Goal: Information Seeking & Learning: Learn about a topic

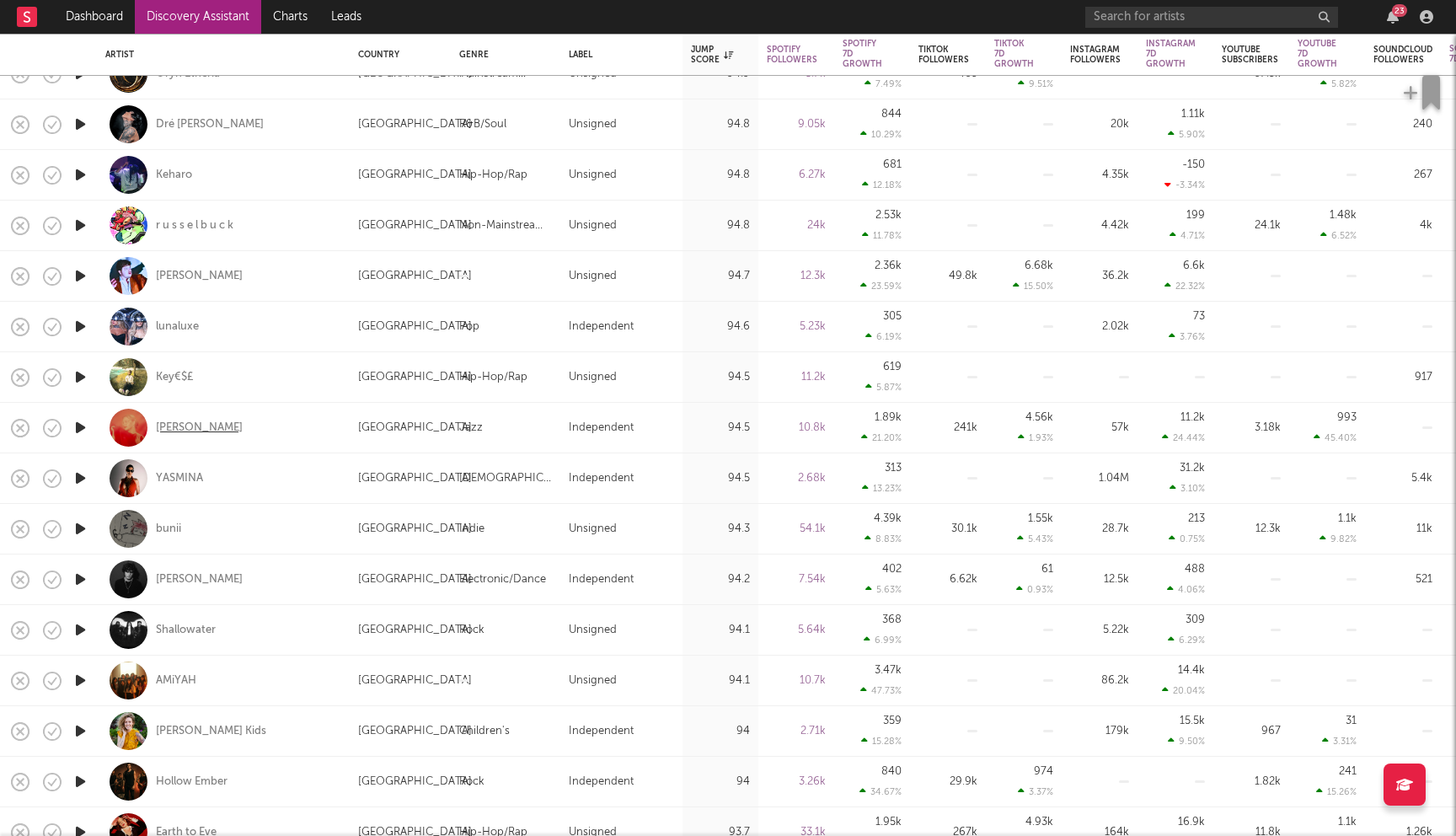
click at [203, 429] on div "Kate Kortum" at bounding box center [199, 427] width 87 height 15
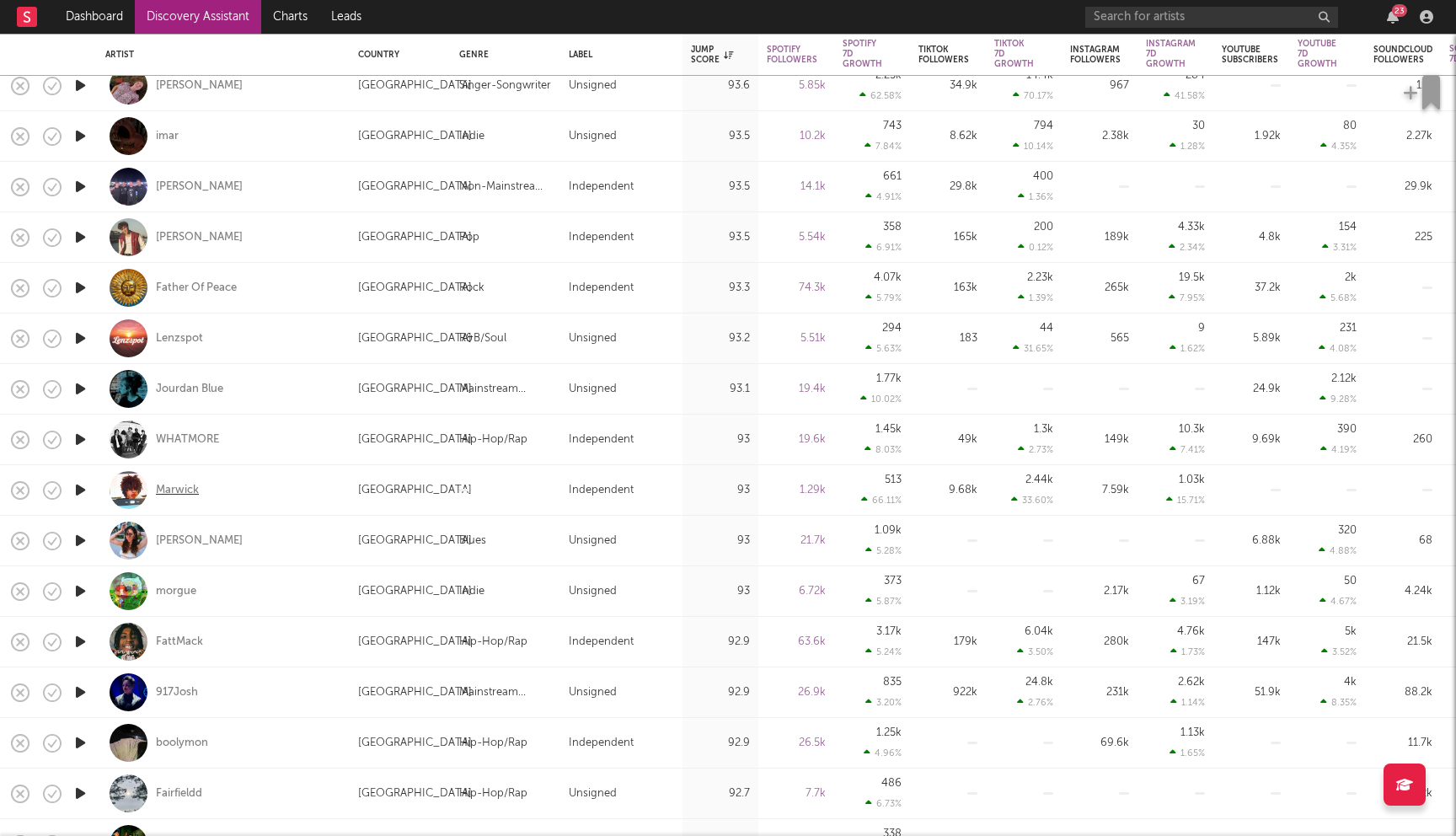
click at [175, 495] on div "Marwick" at bounding box center [177, 490] width 43 height 15
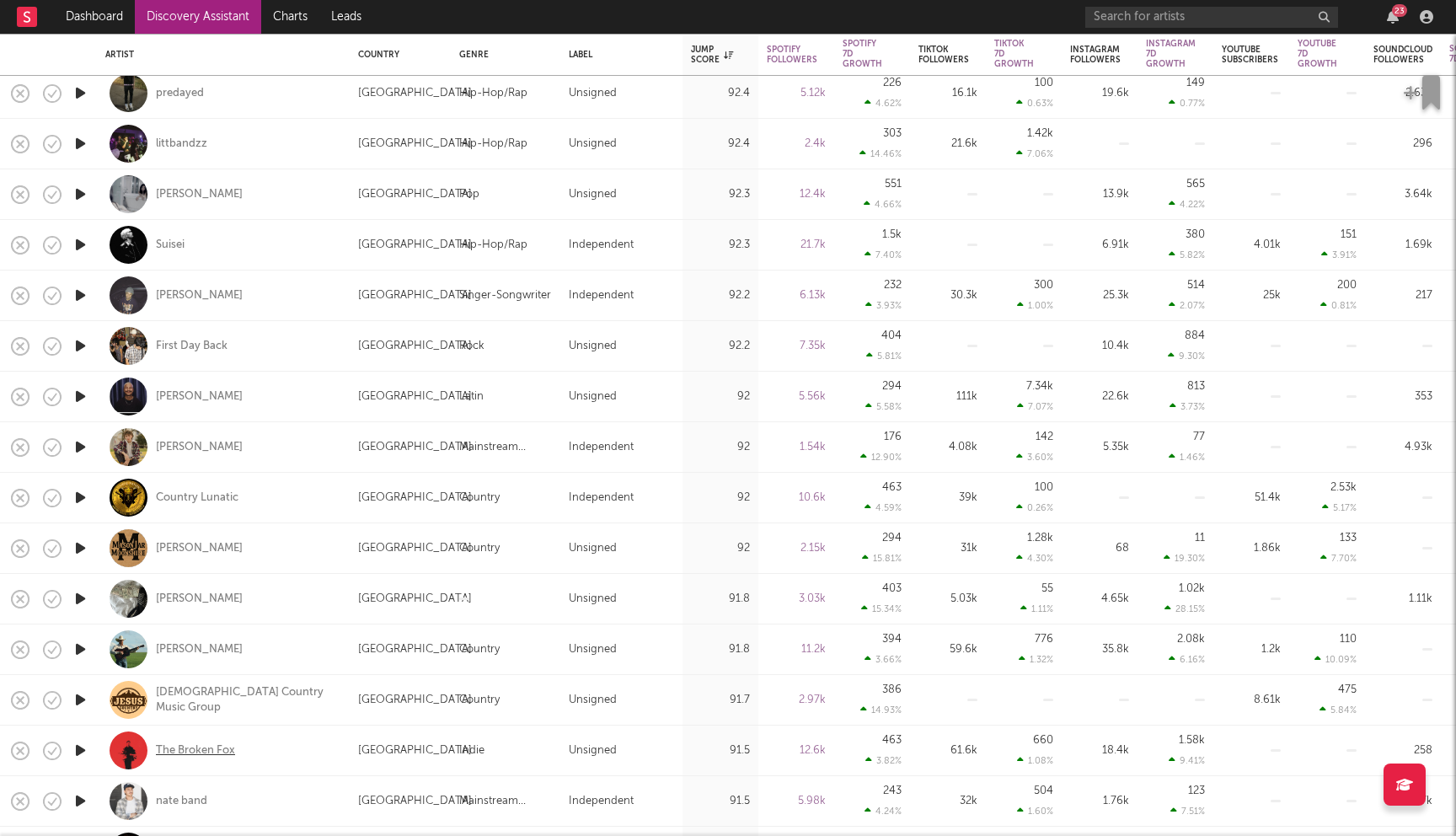
click at [224, 754] on div "The Broken Fox" at bounding box center [195, 750] width 79 height 15
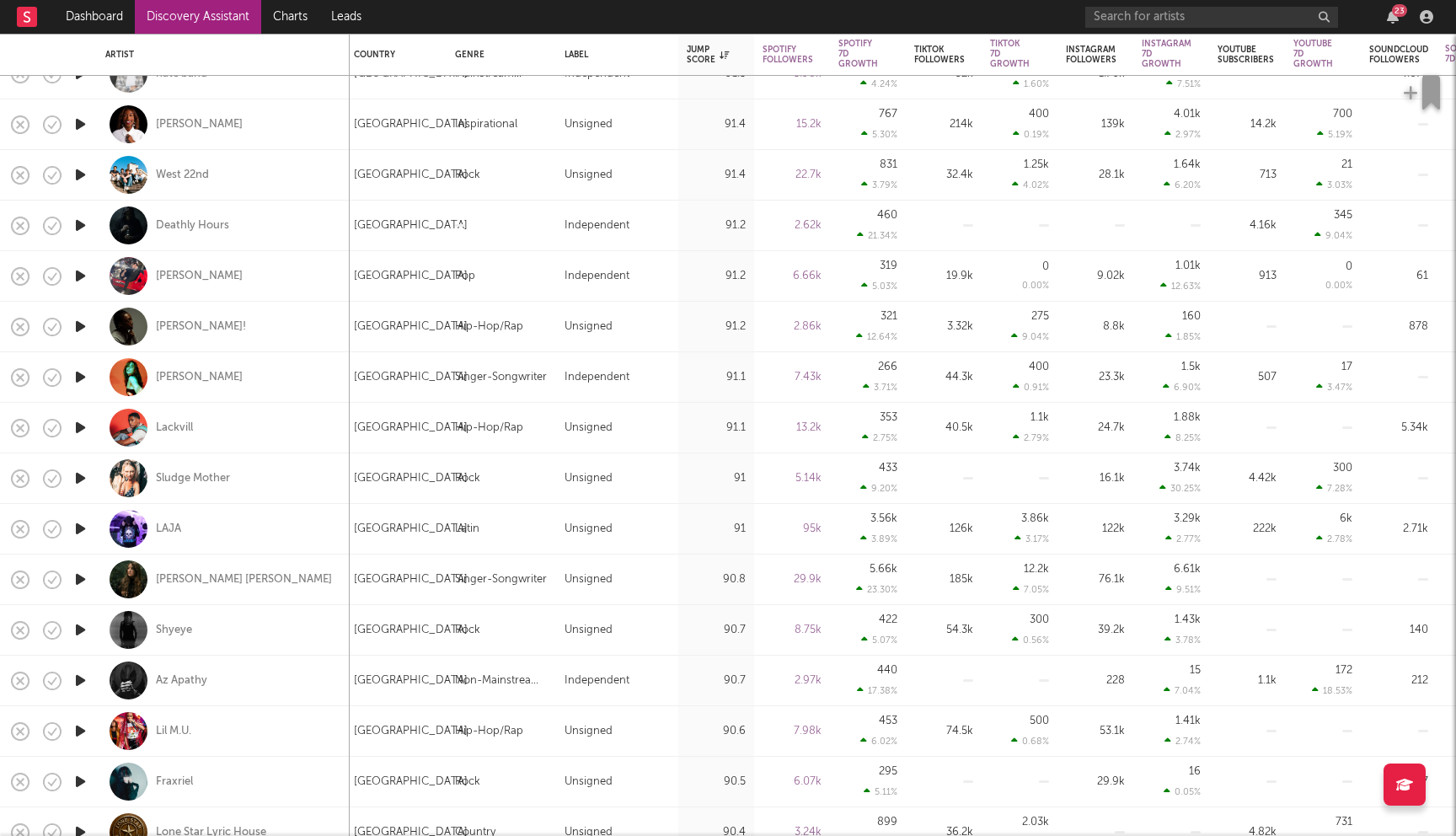
click at [186, 285] on div "[PERSON_NAME]" at bounding box center [224, 276] width 236 height 50
select select "1w"
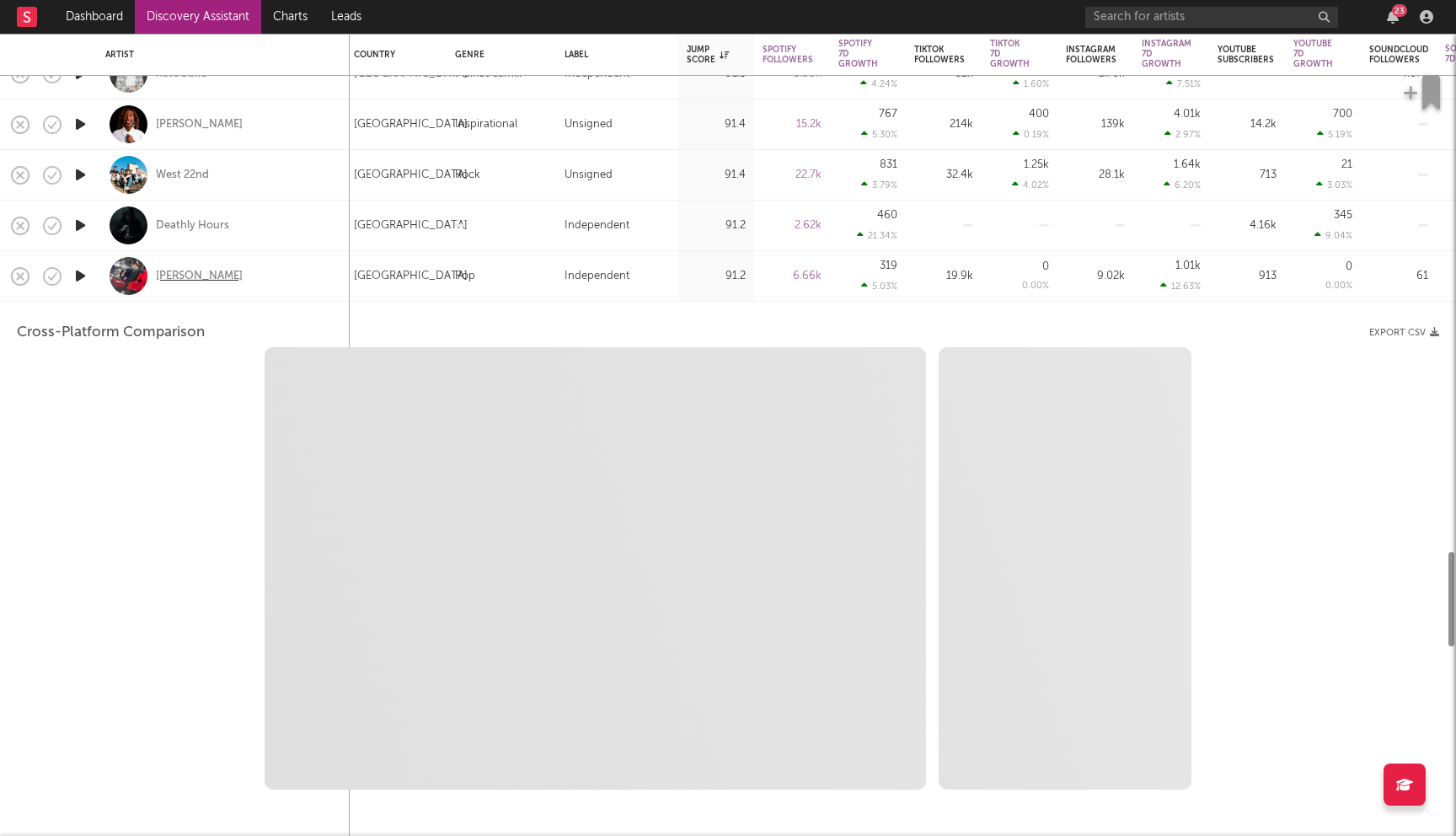
select select "1w"
click at [273, 257] on div "Cris Starr" at bounding box center [224, 276] width 236 height 50
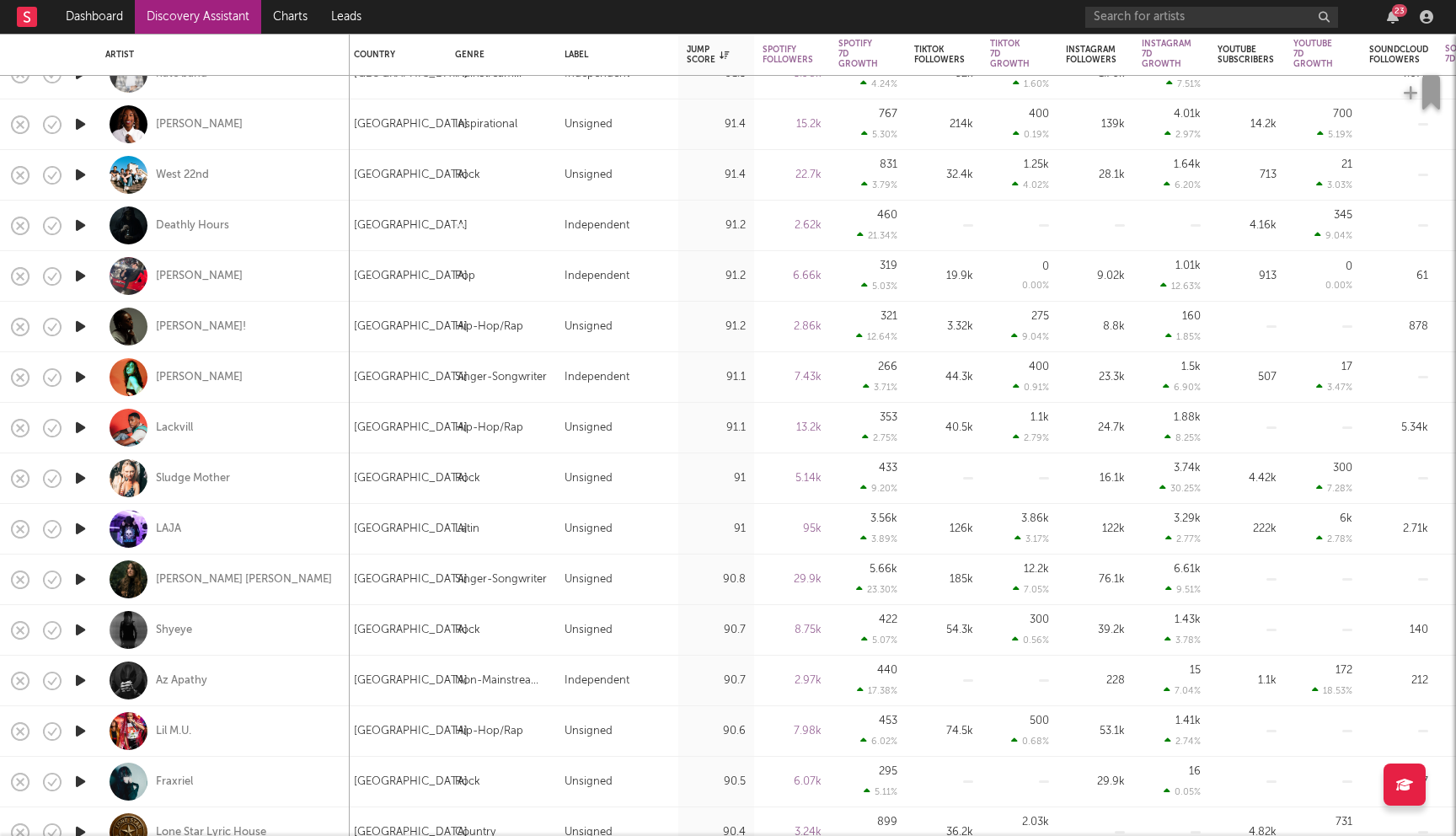
click at [172, 265] on div "Cris Starr" at bounding box center [224, 276] width 236 height 50
select select "1w"
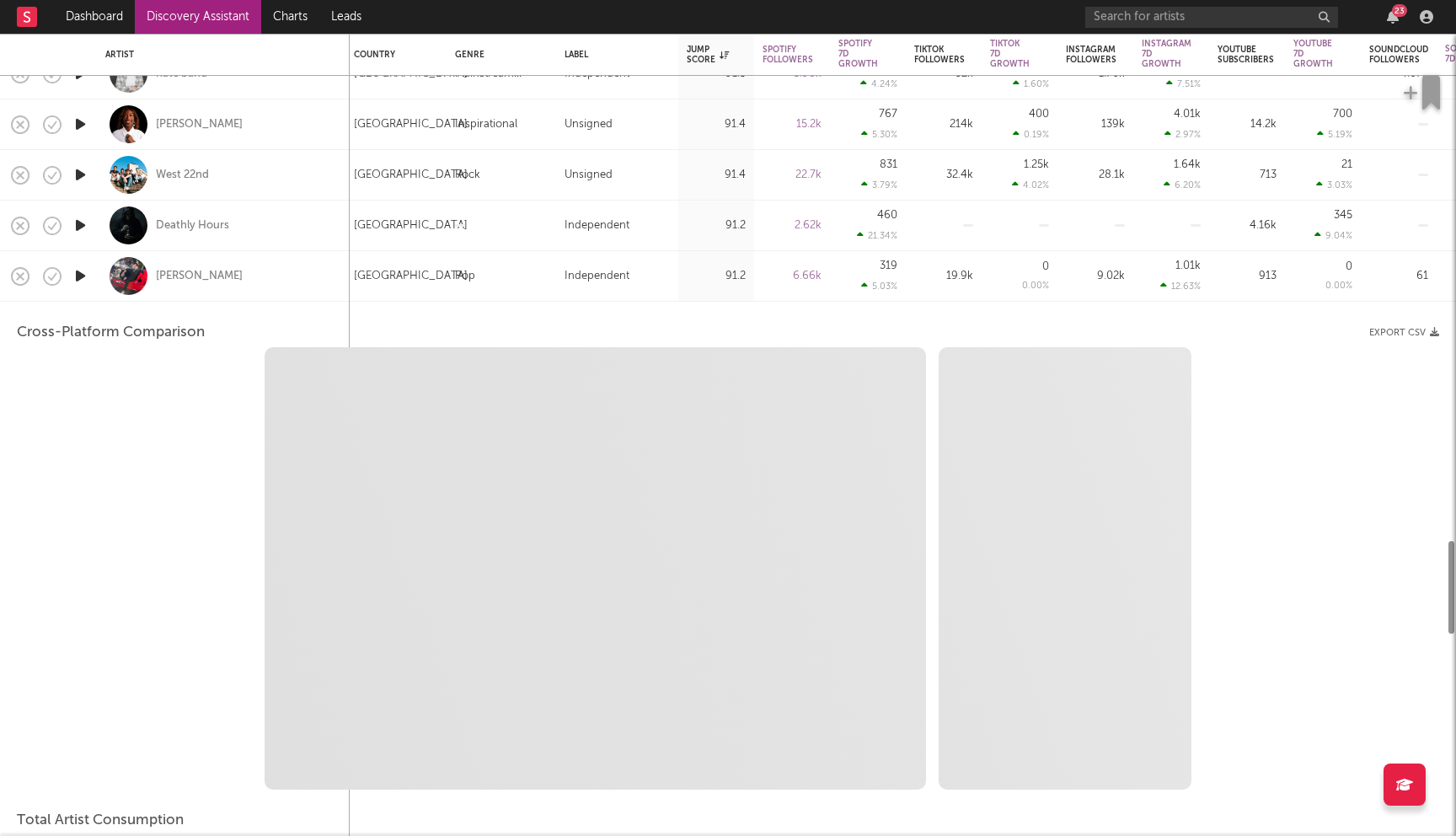
click at [172, 265] on div "Cris Starr" at bounding box center [224, 276] width 236 height 50
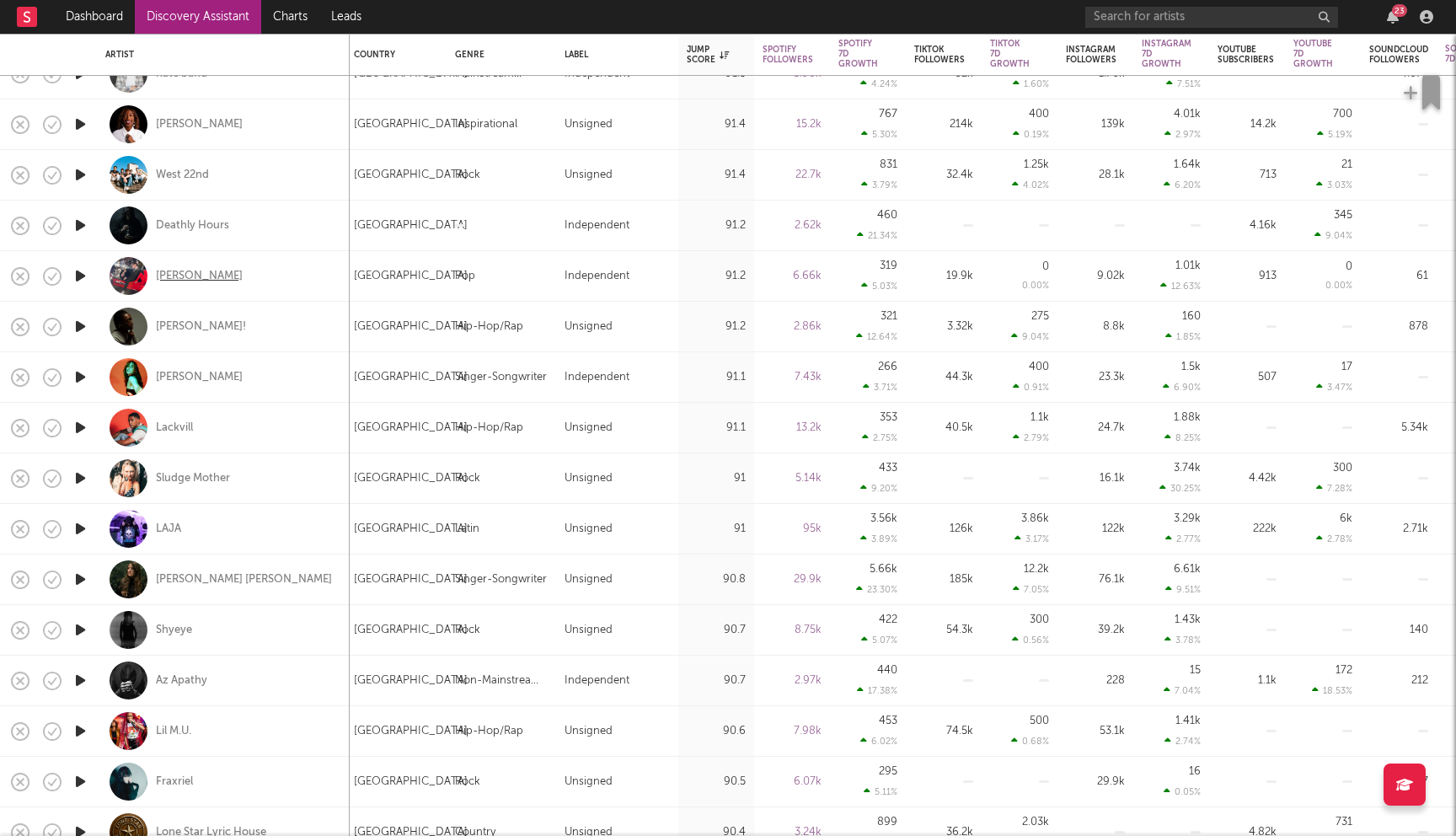
click at [165, 278] on div "Cris Starr" at bounding box center [199, 275] width 87 height 15
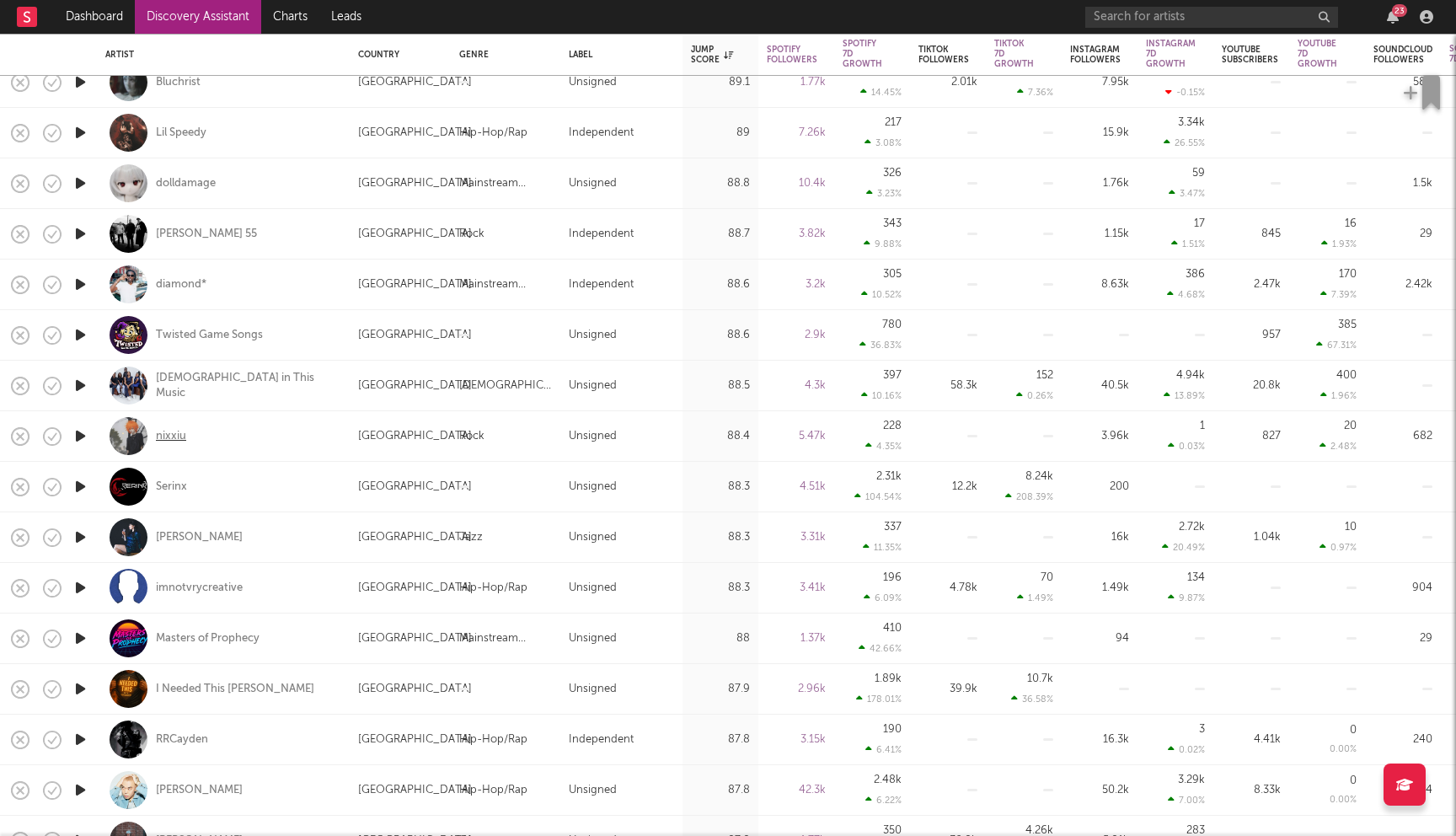
click at [171, 435] on div "nixxiu" at bounding box center [171, 436] width 30 height 15
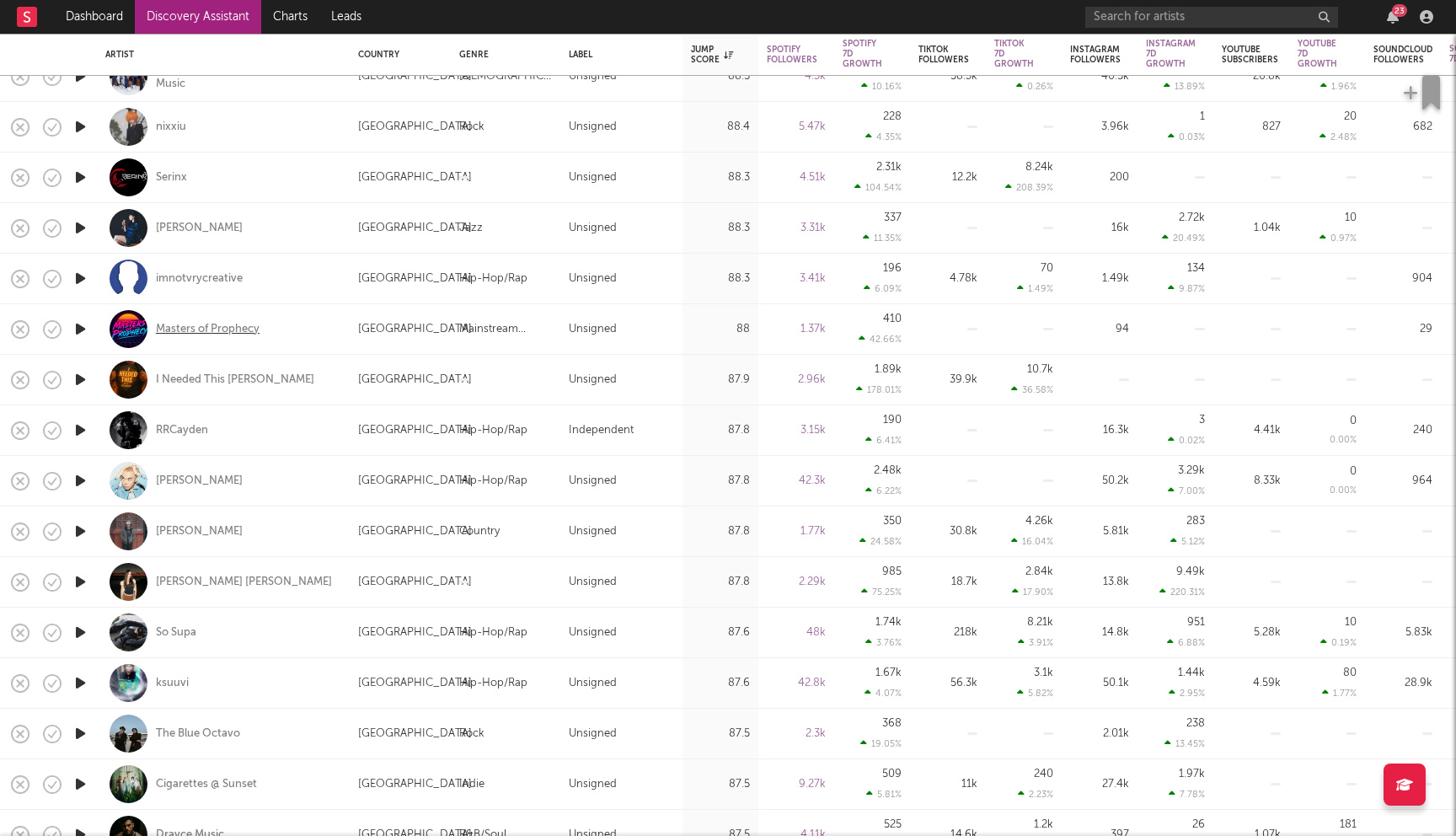
click at [221, 327] on div "Masters of Prophecy" at bounding box center [208, 329] width 104 height 15
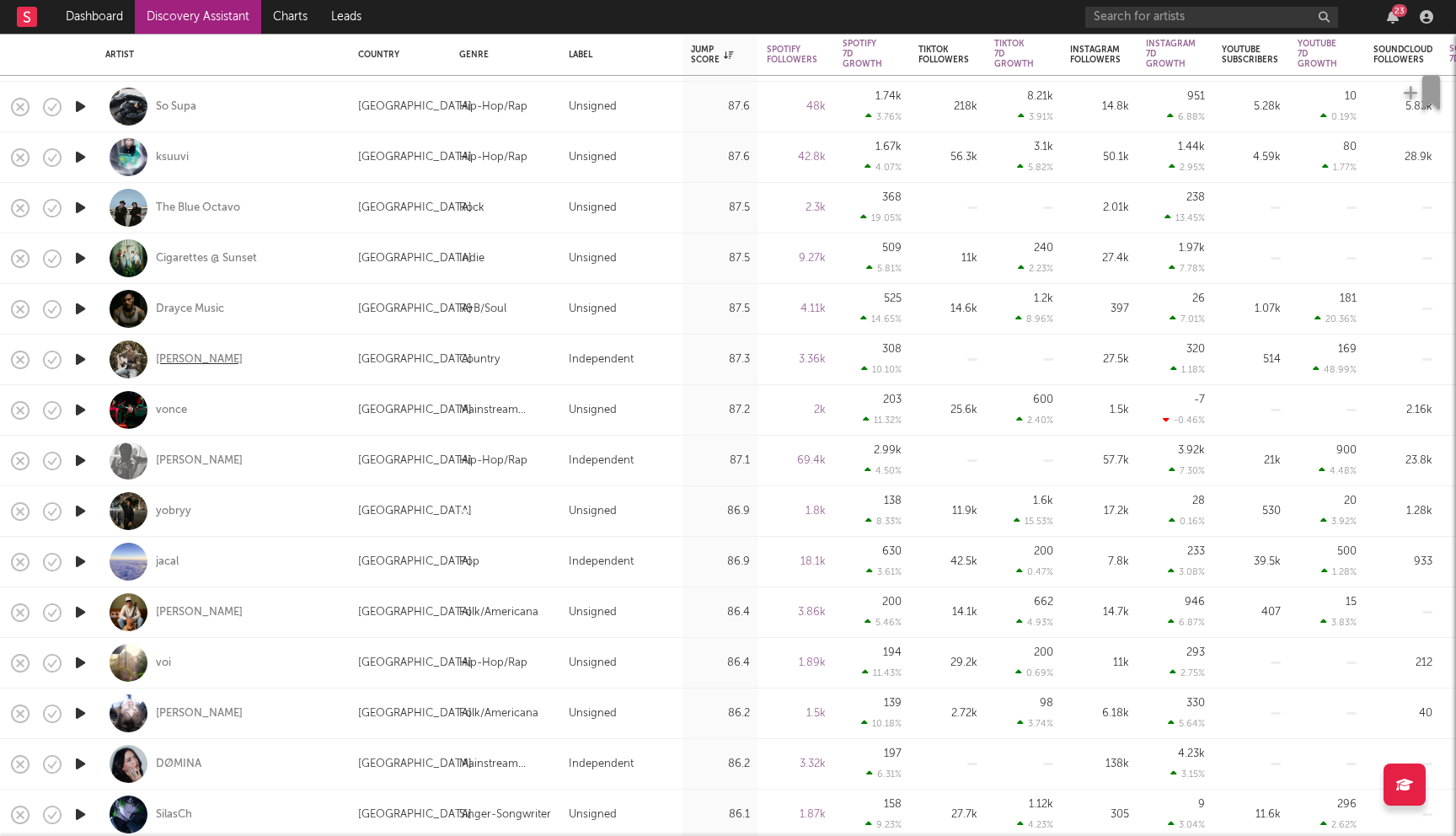
click at [197, 356] on div "Landon Wilks" at bounding box center [199, 359] width 87 height 15
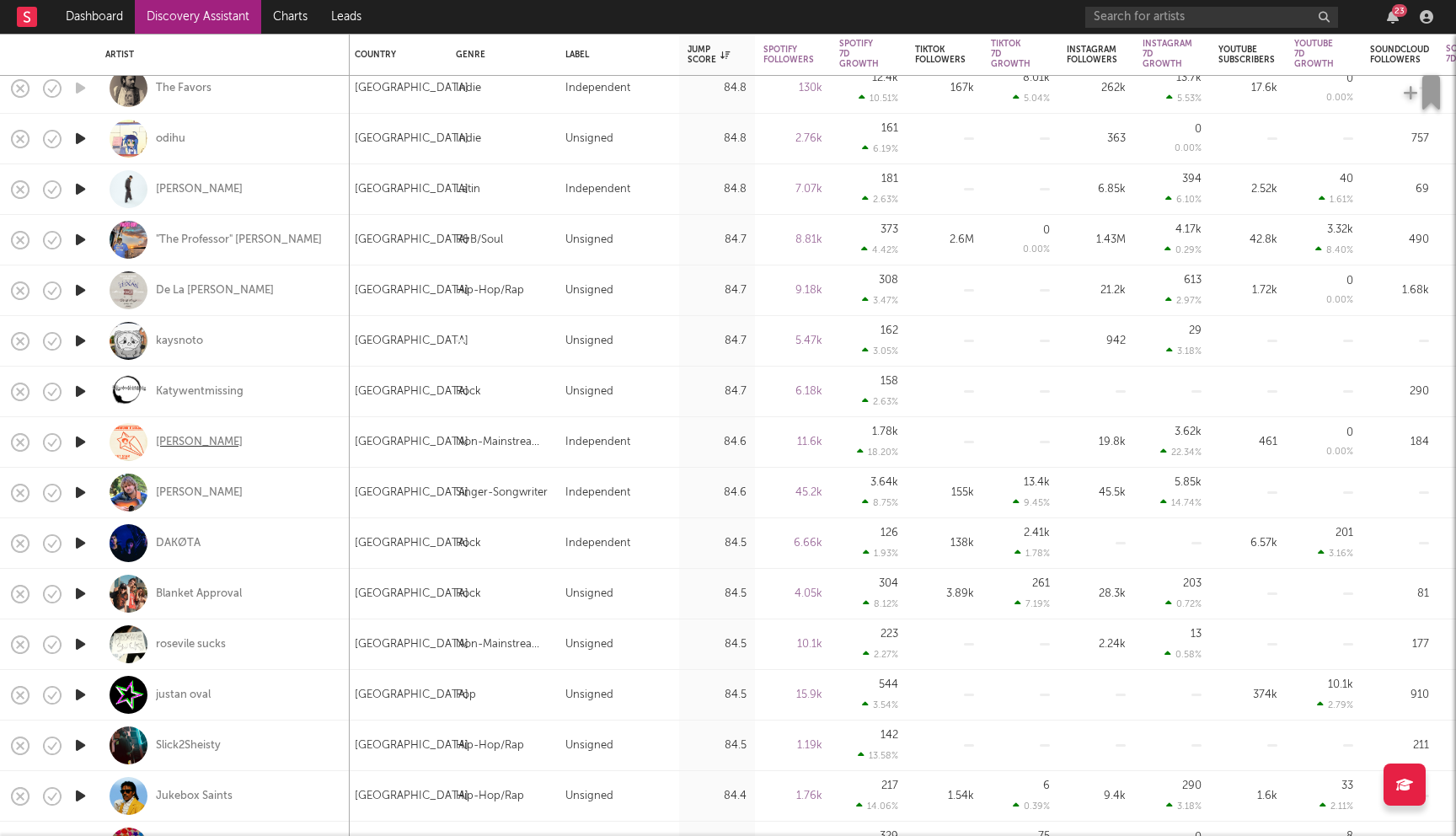
click at [206, 441] on div "Ron Carroll" at bounding box center [199, 442] width 87 height 15
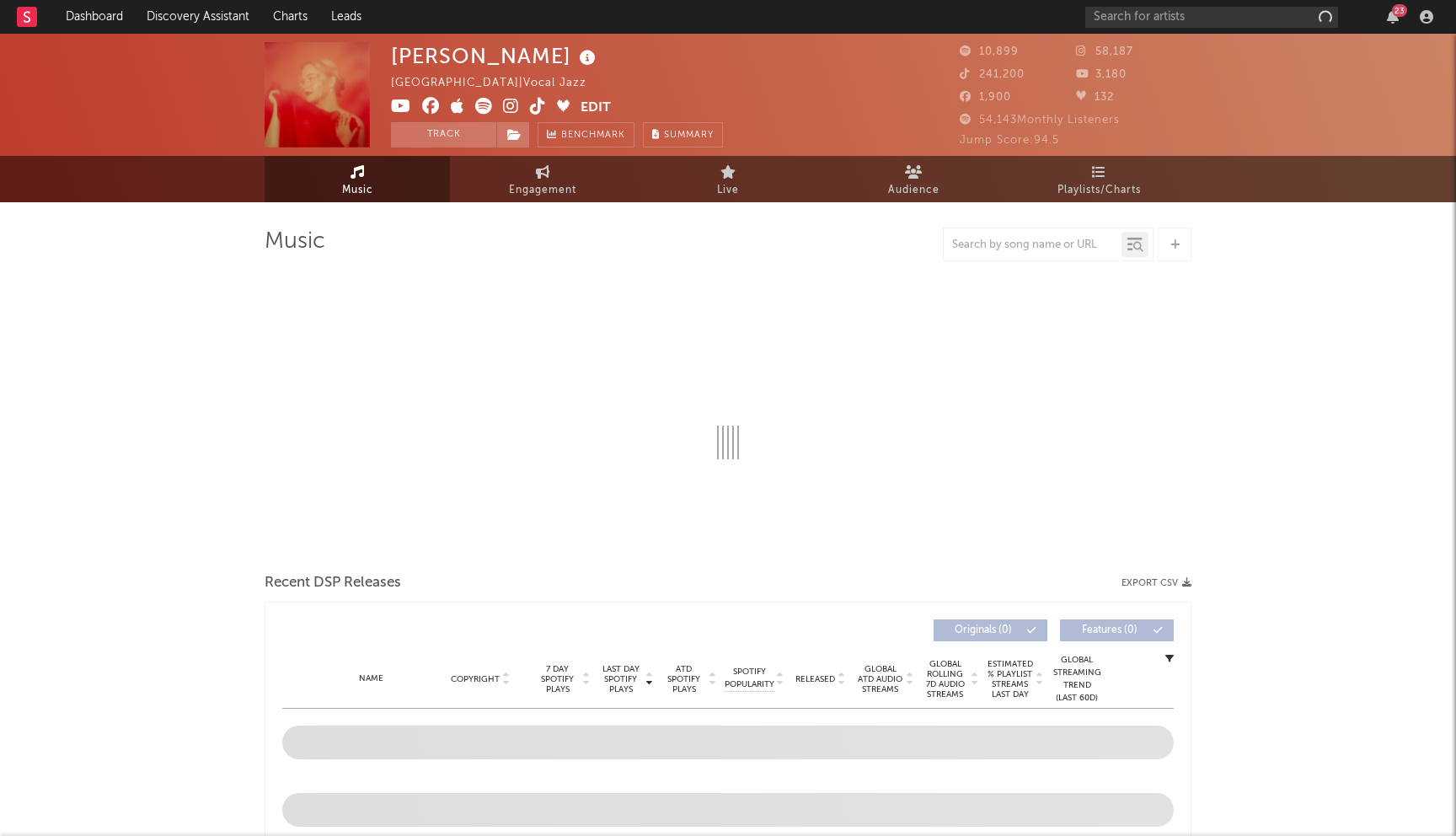
select select "6m"
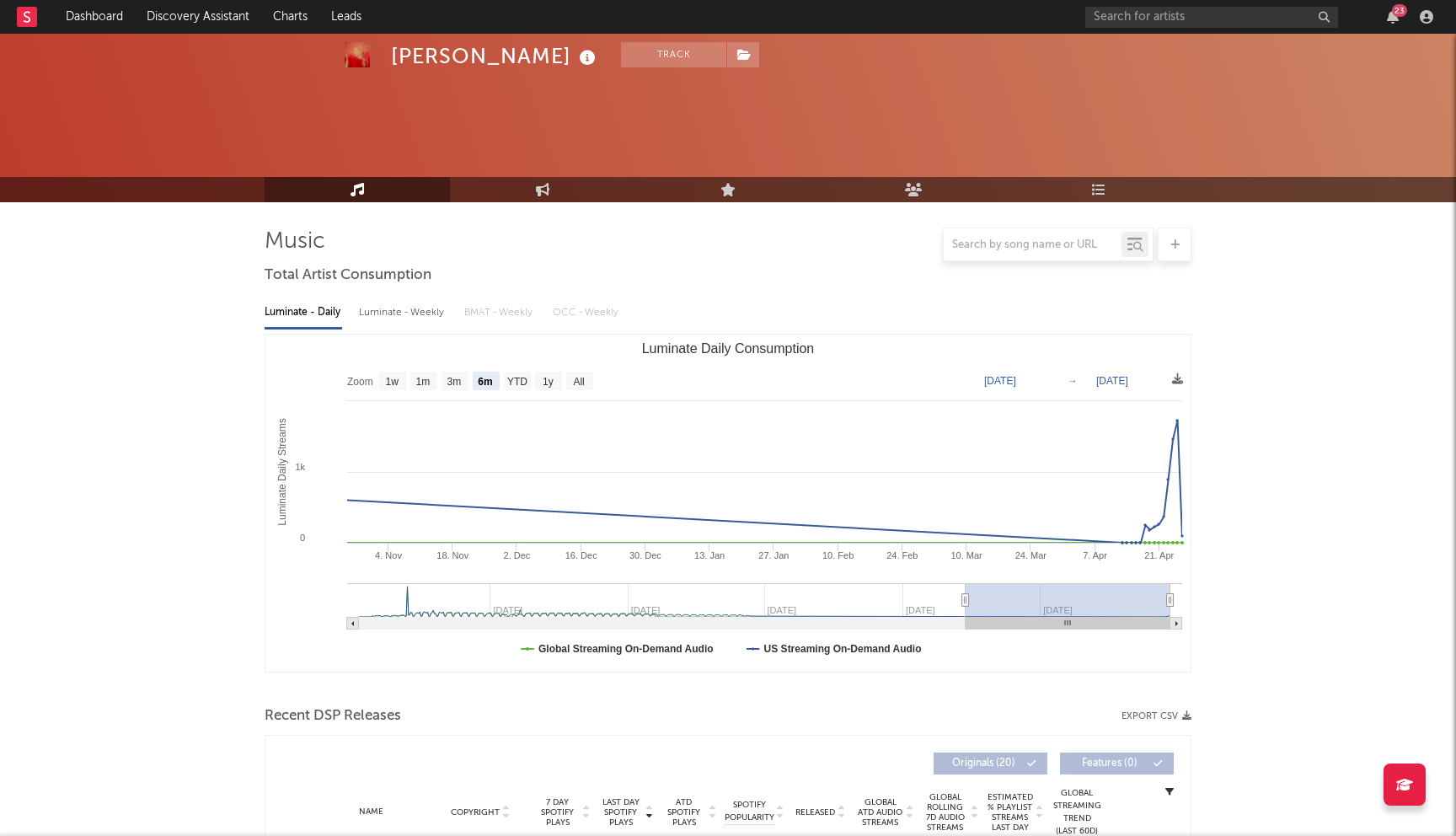
scroll to position [461, 0]
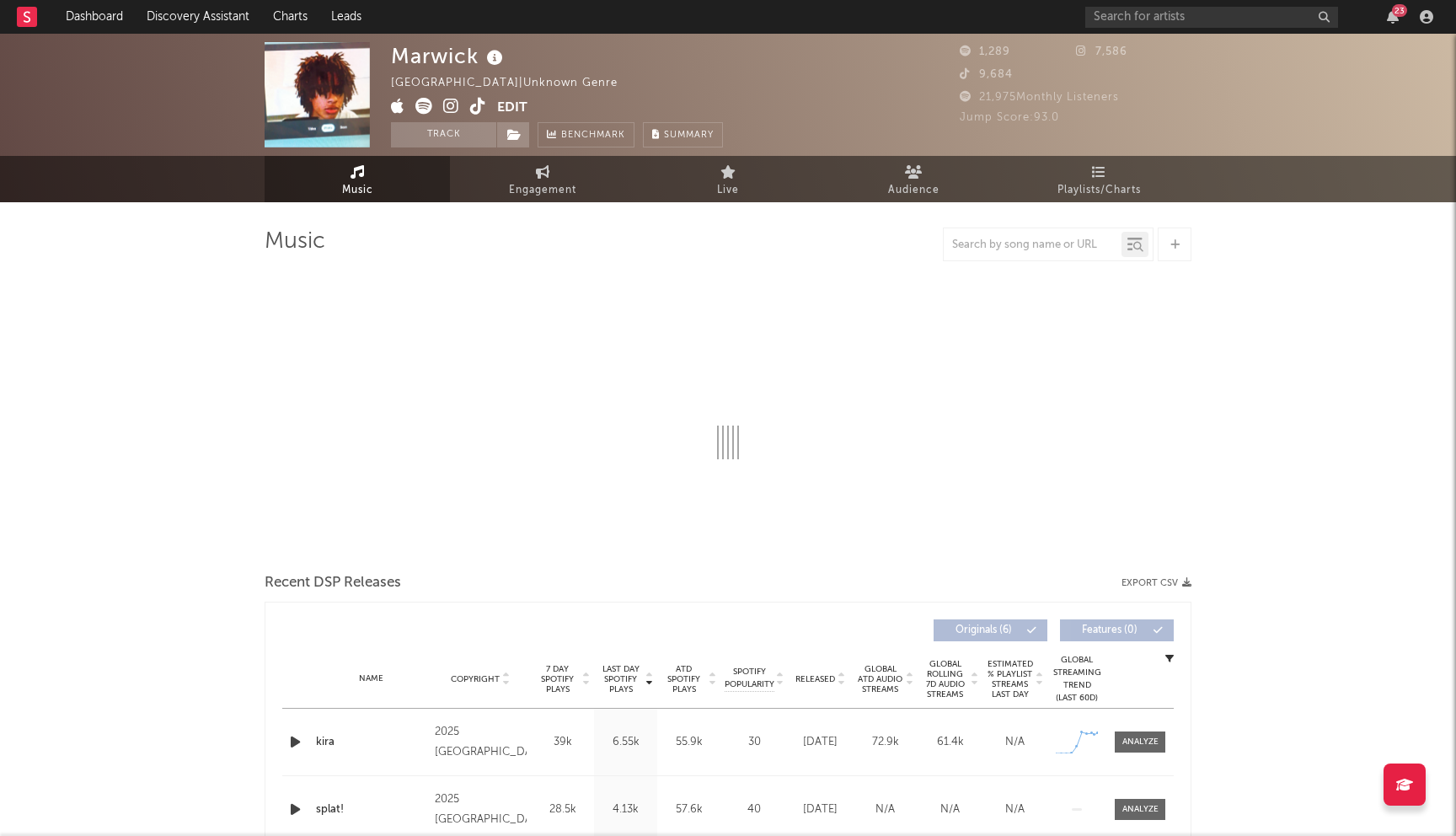
select select "1w"
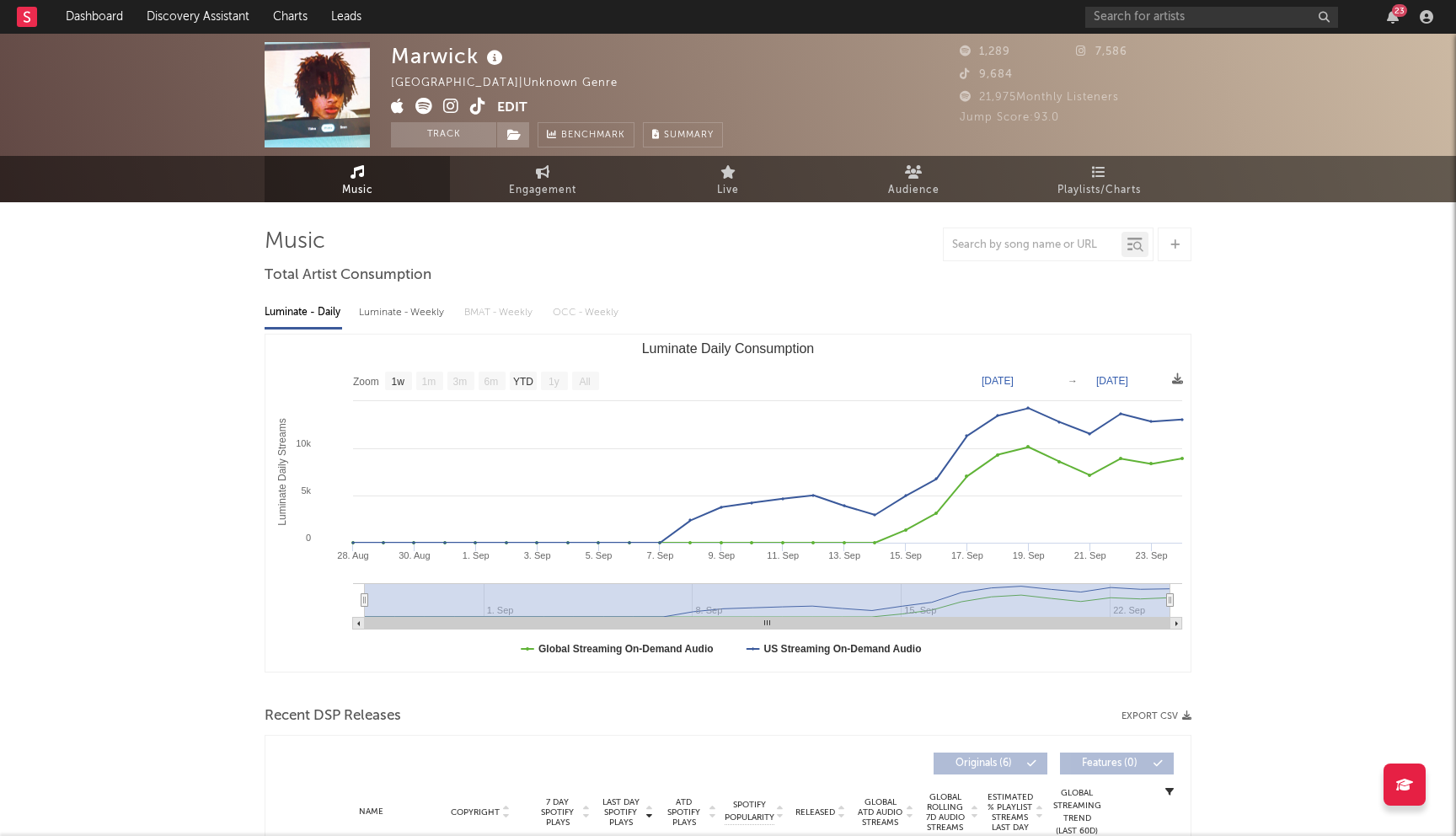
click at [448, 105] on icon at bounding box center [451, 106] width 16 height 17
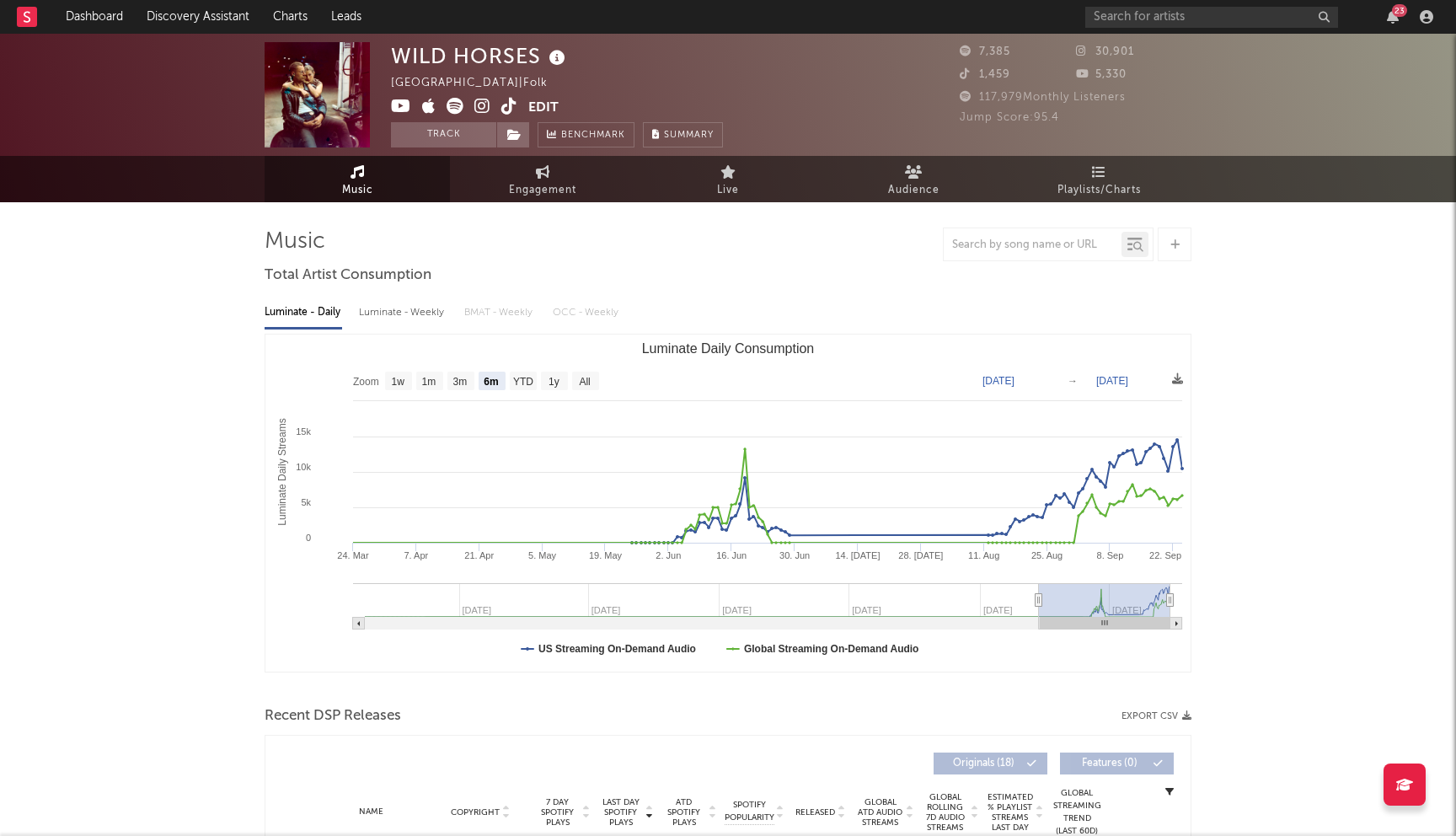
select select "6m"
click at [1156, 12] on input "text" at bounding box center [1212, 17] width 252 height 21
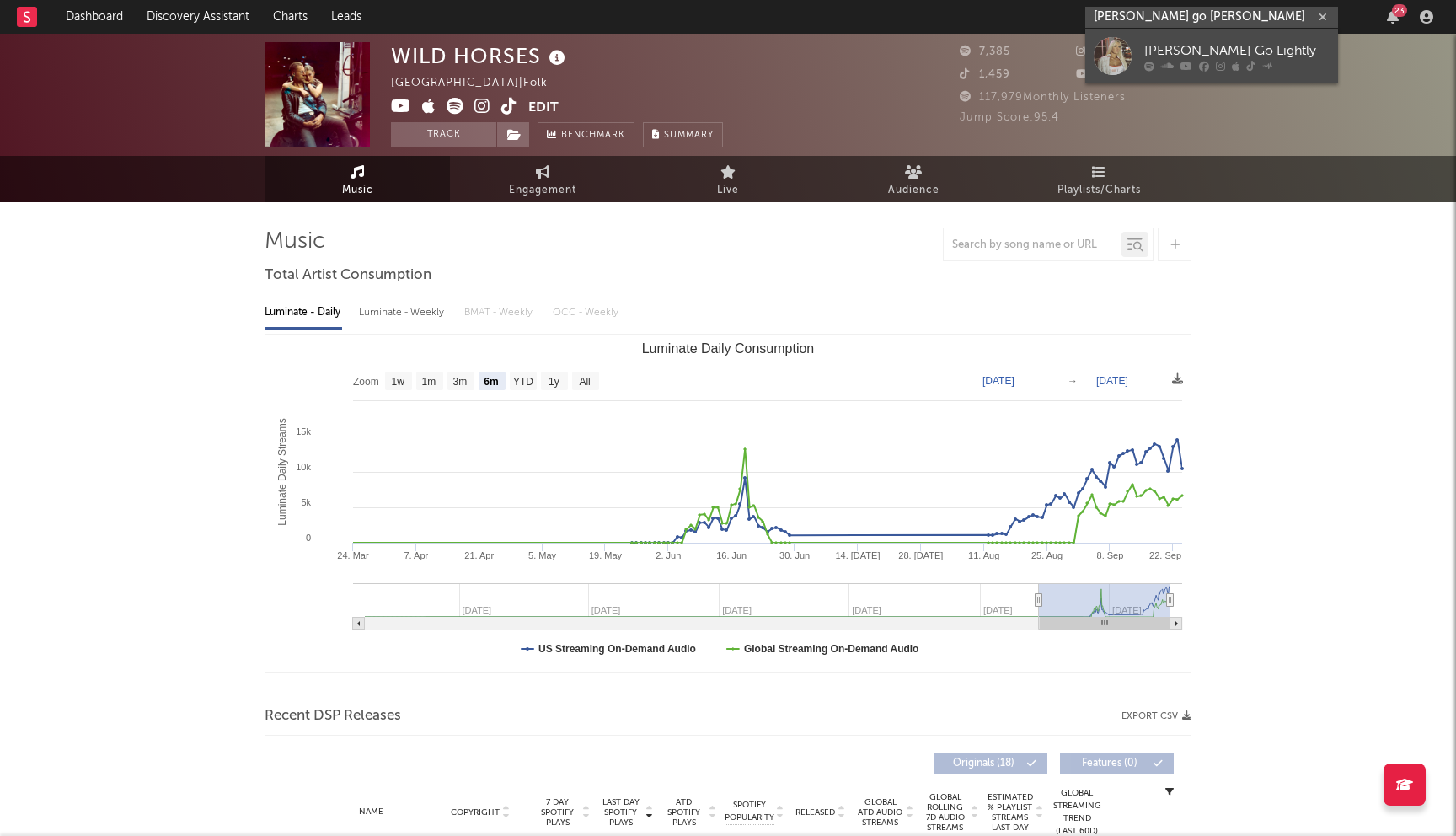
type input "millie go lighty"
click at [1195, 47] on div "Millie Go Lightly" at bounding box center [1237, 51] width 186 height 20
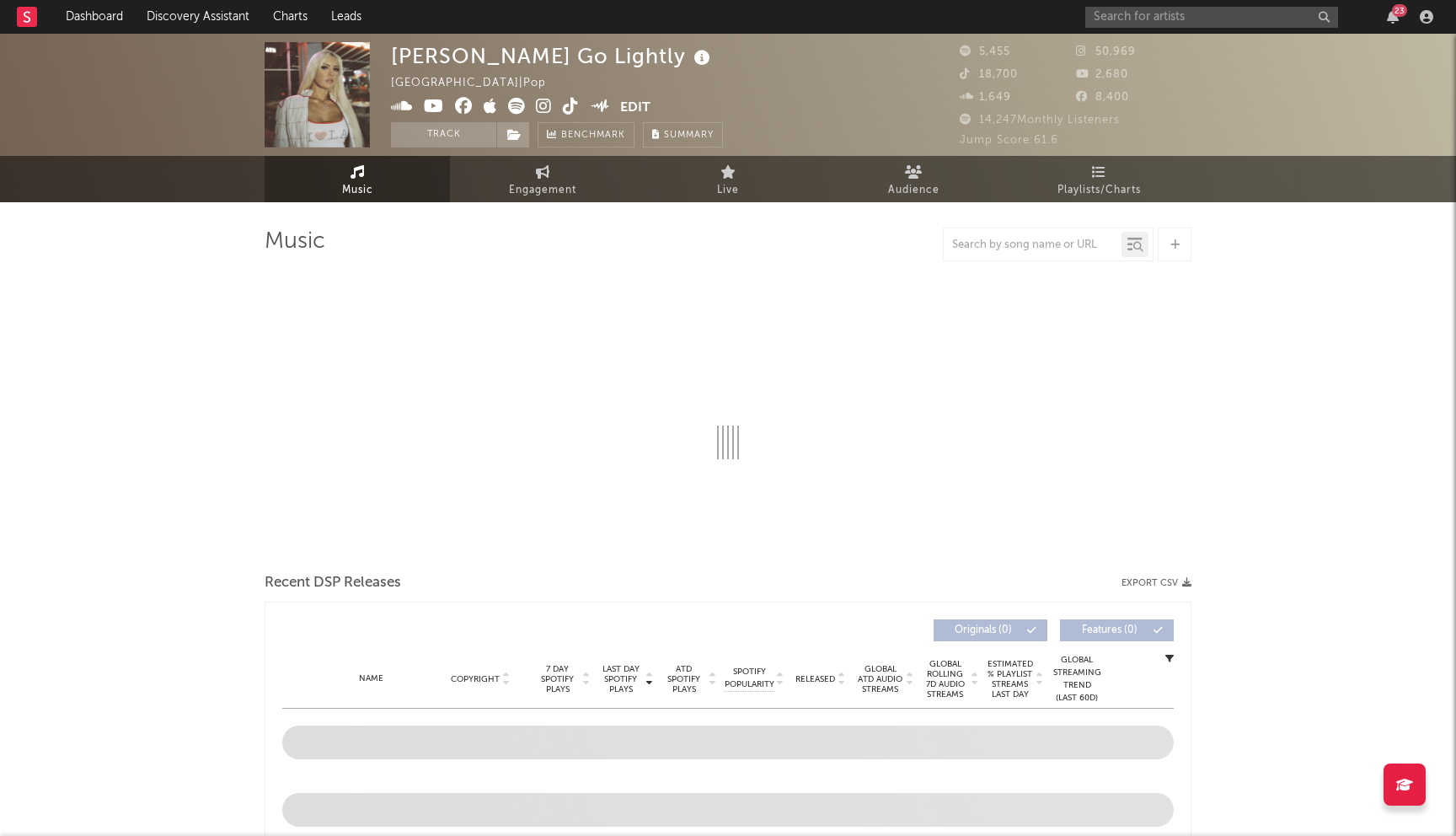
select select "6m"
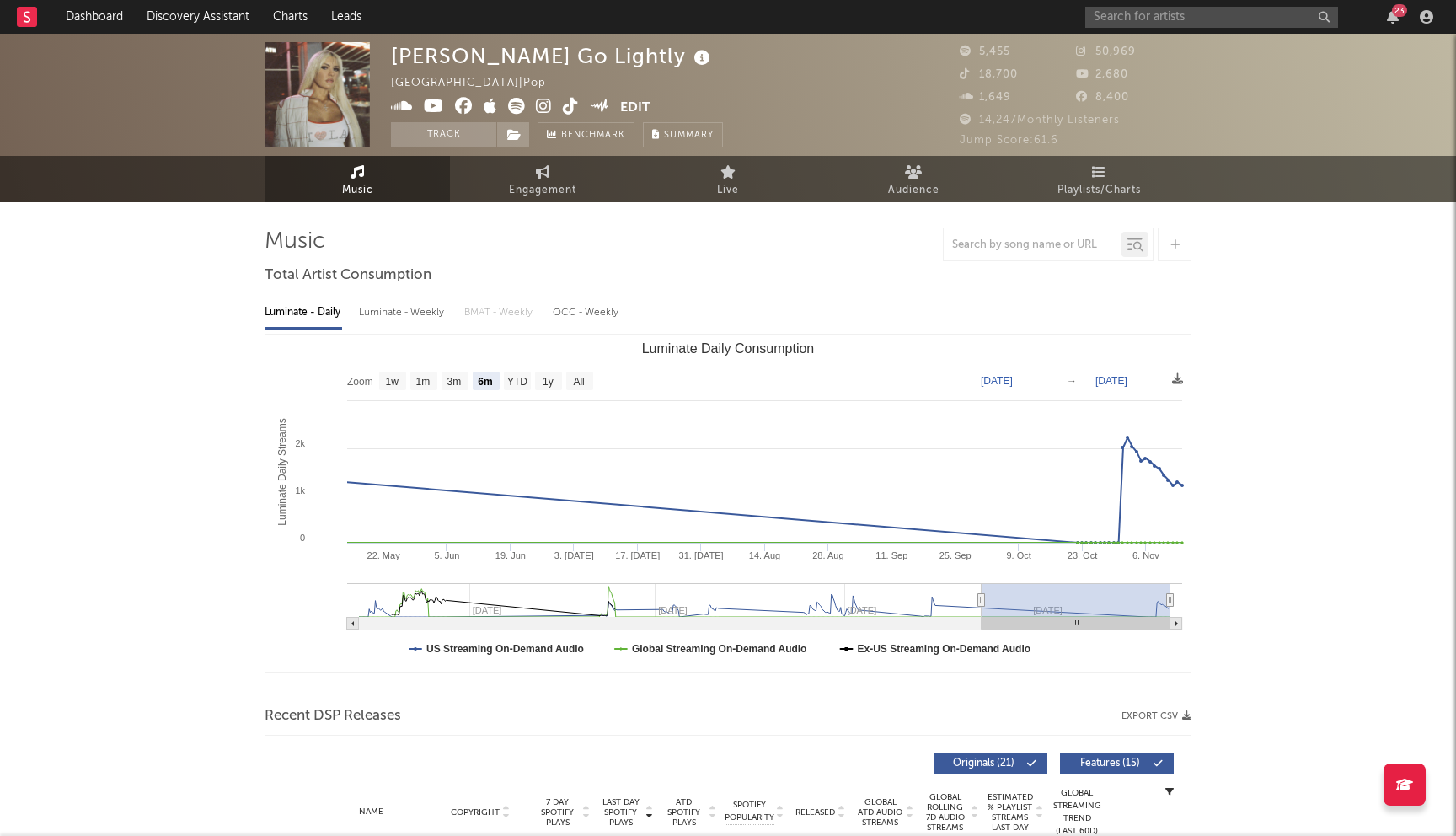
click at [463, 104] on icon at bounding box center [464, 106] width 18 height 17
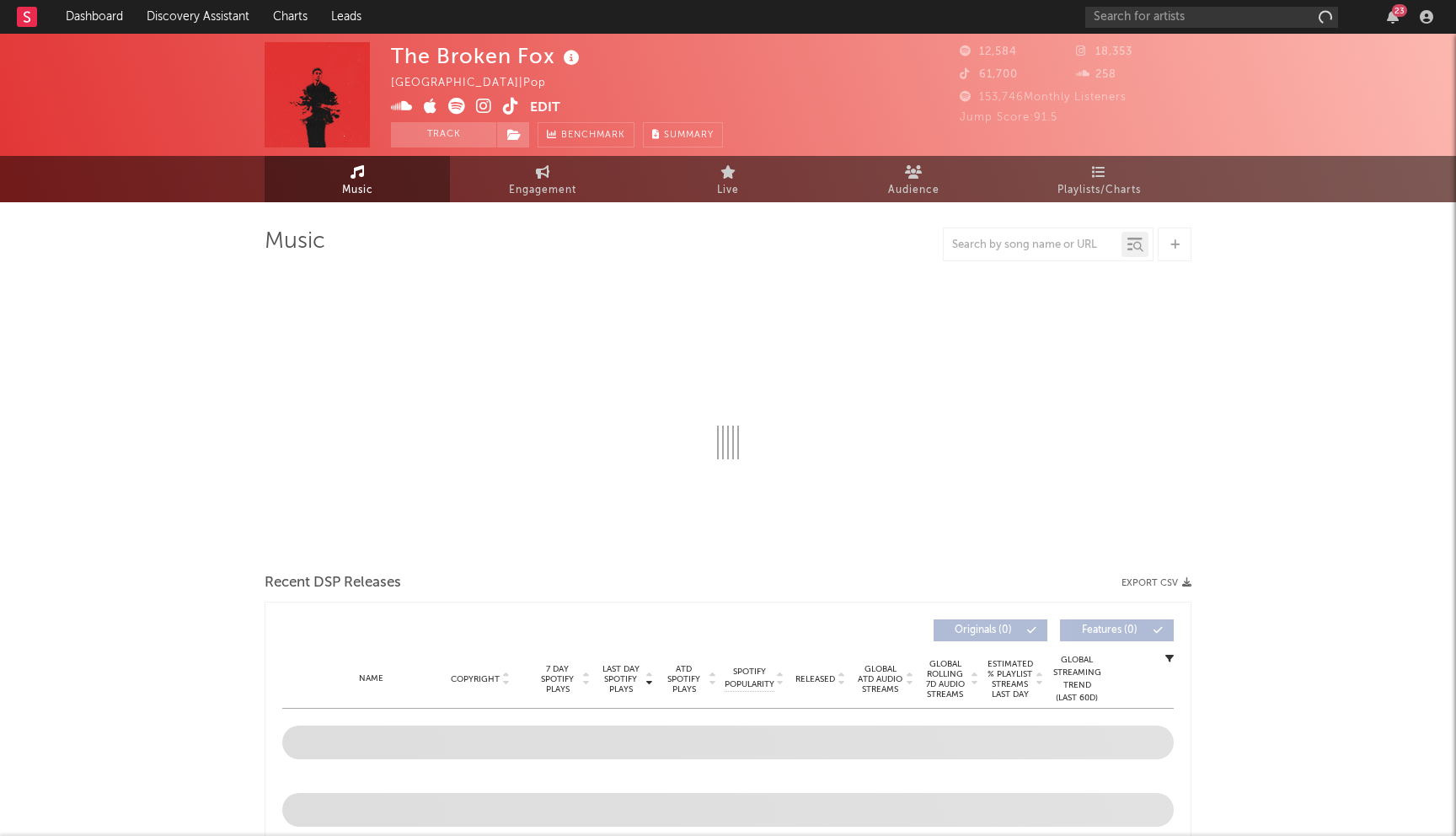
select select "1w"
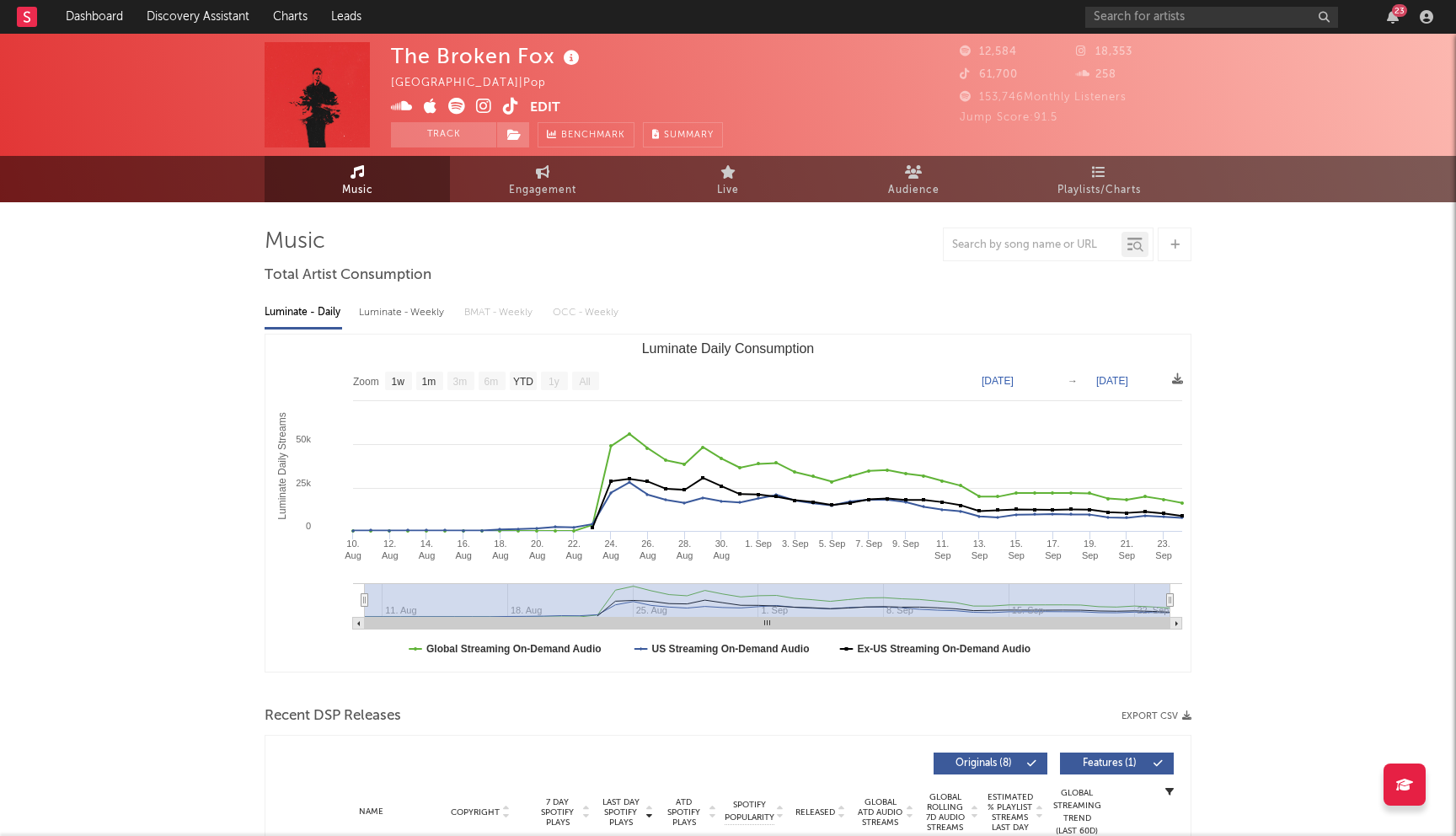
scroll to position [613, 0]
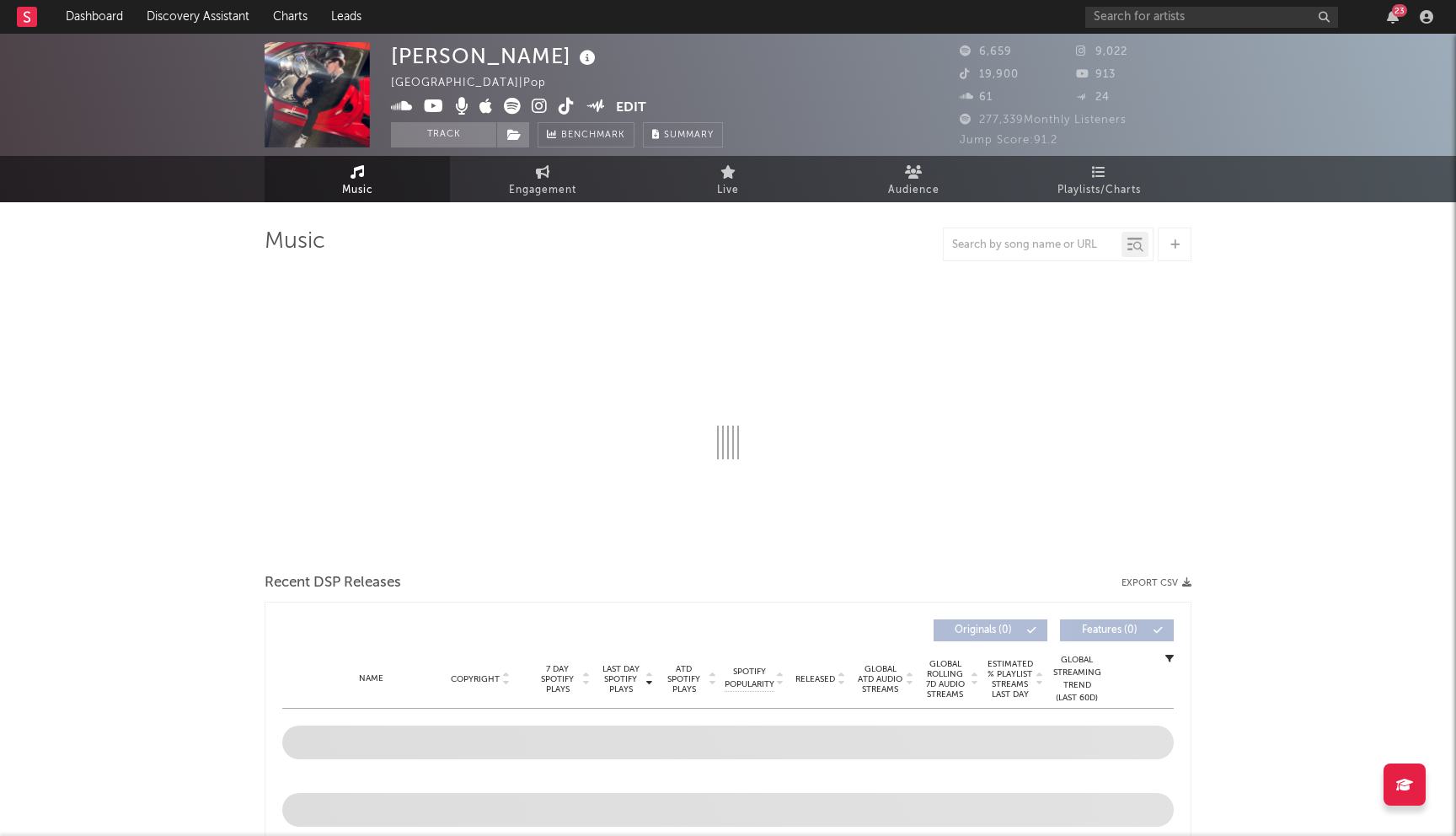
select select "1w"
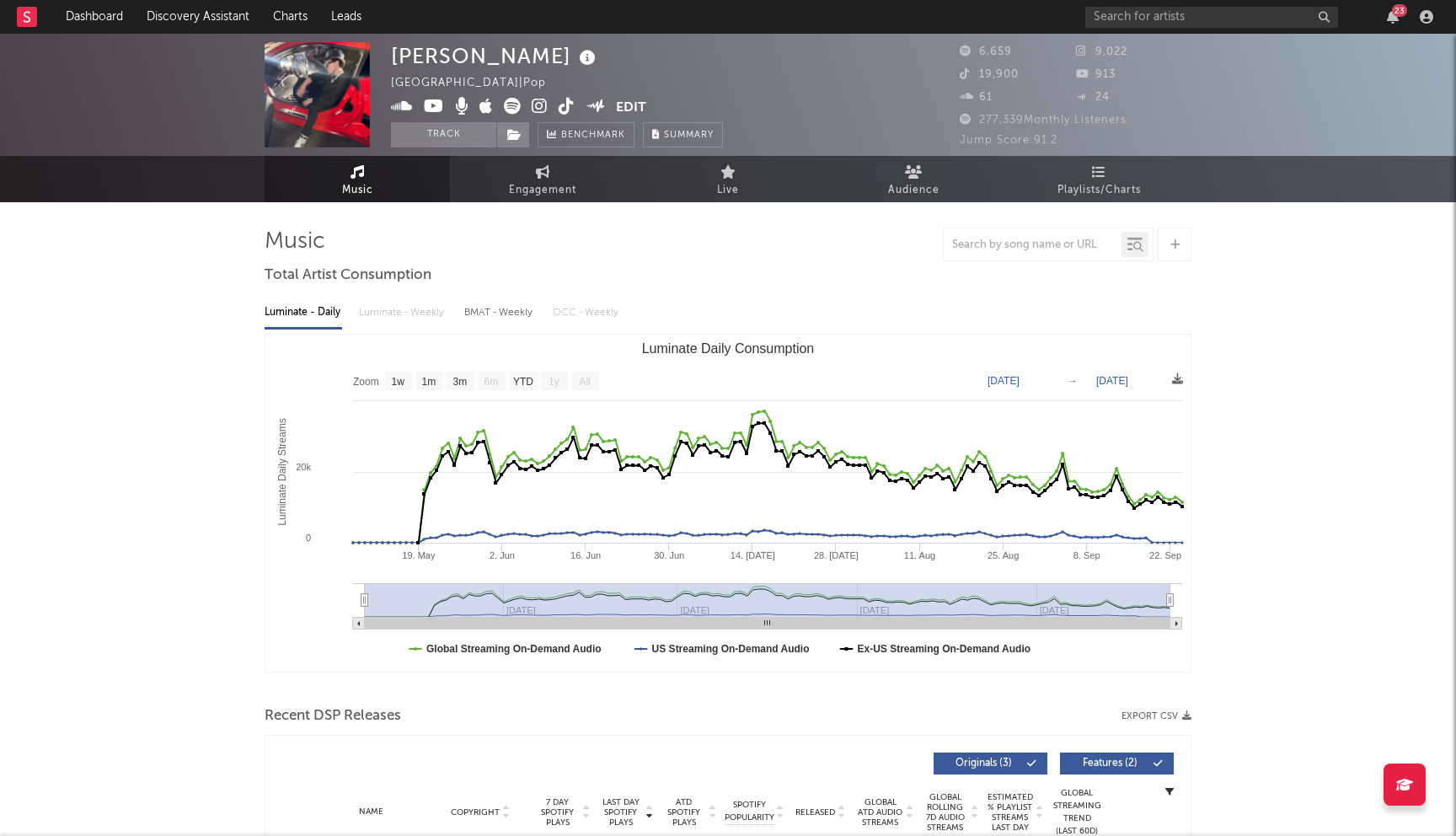
click at [536, 113] on icon at bounding box center [540, 106] width 16 height 17
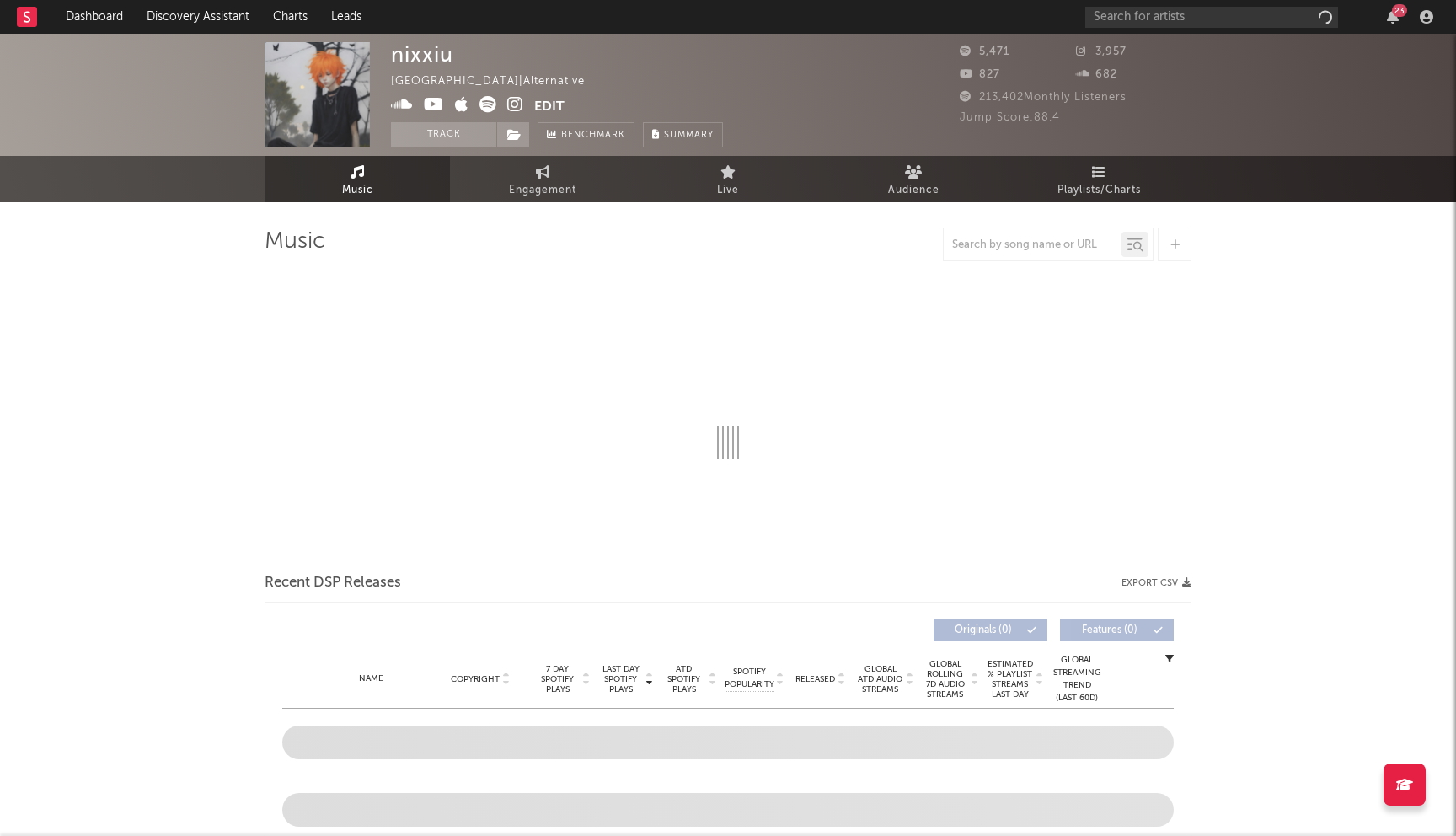
select select "6m"
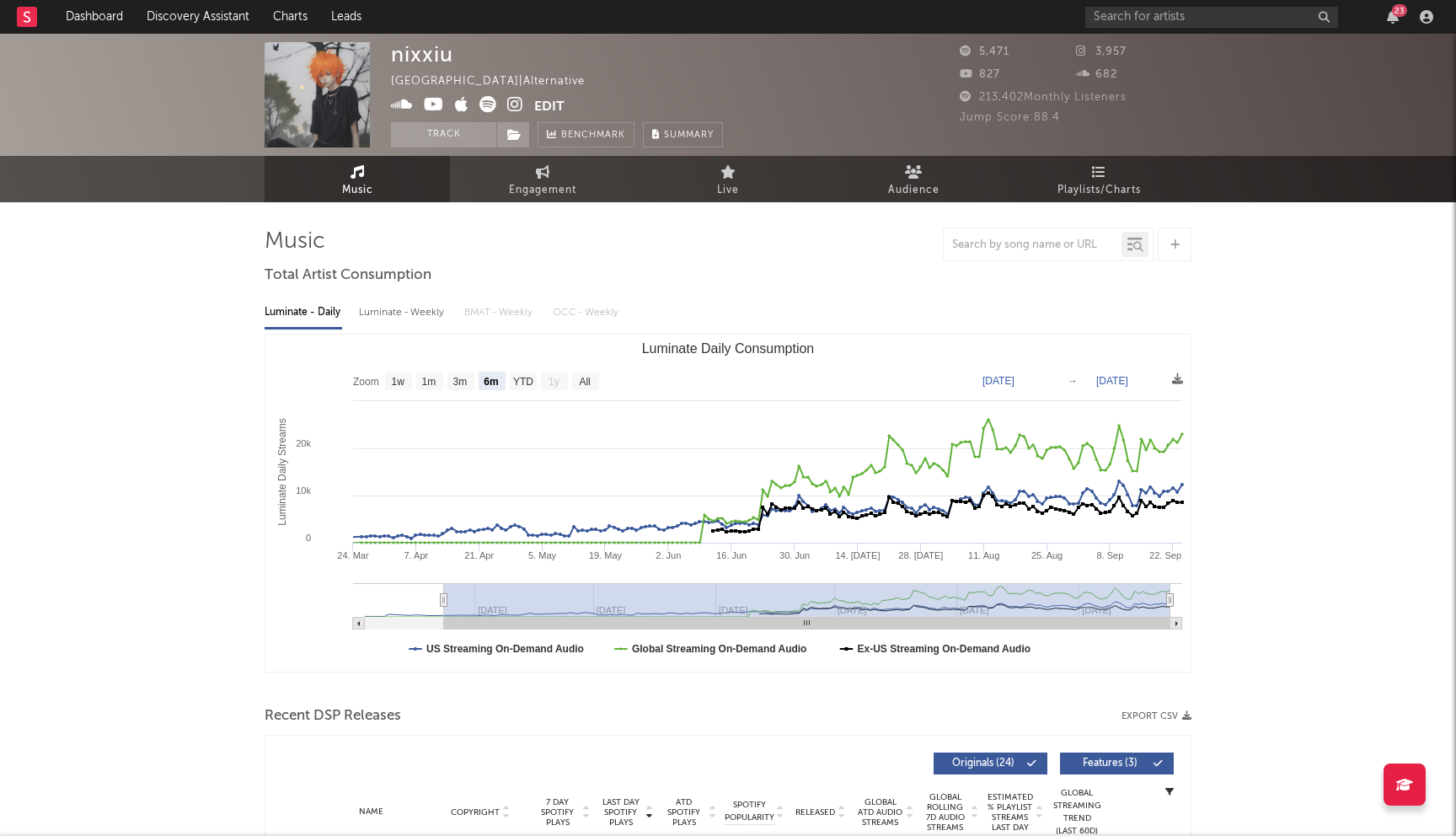
click at [510, 109] on icon at bounding box center [515, 104] width 16 height 17
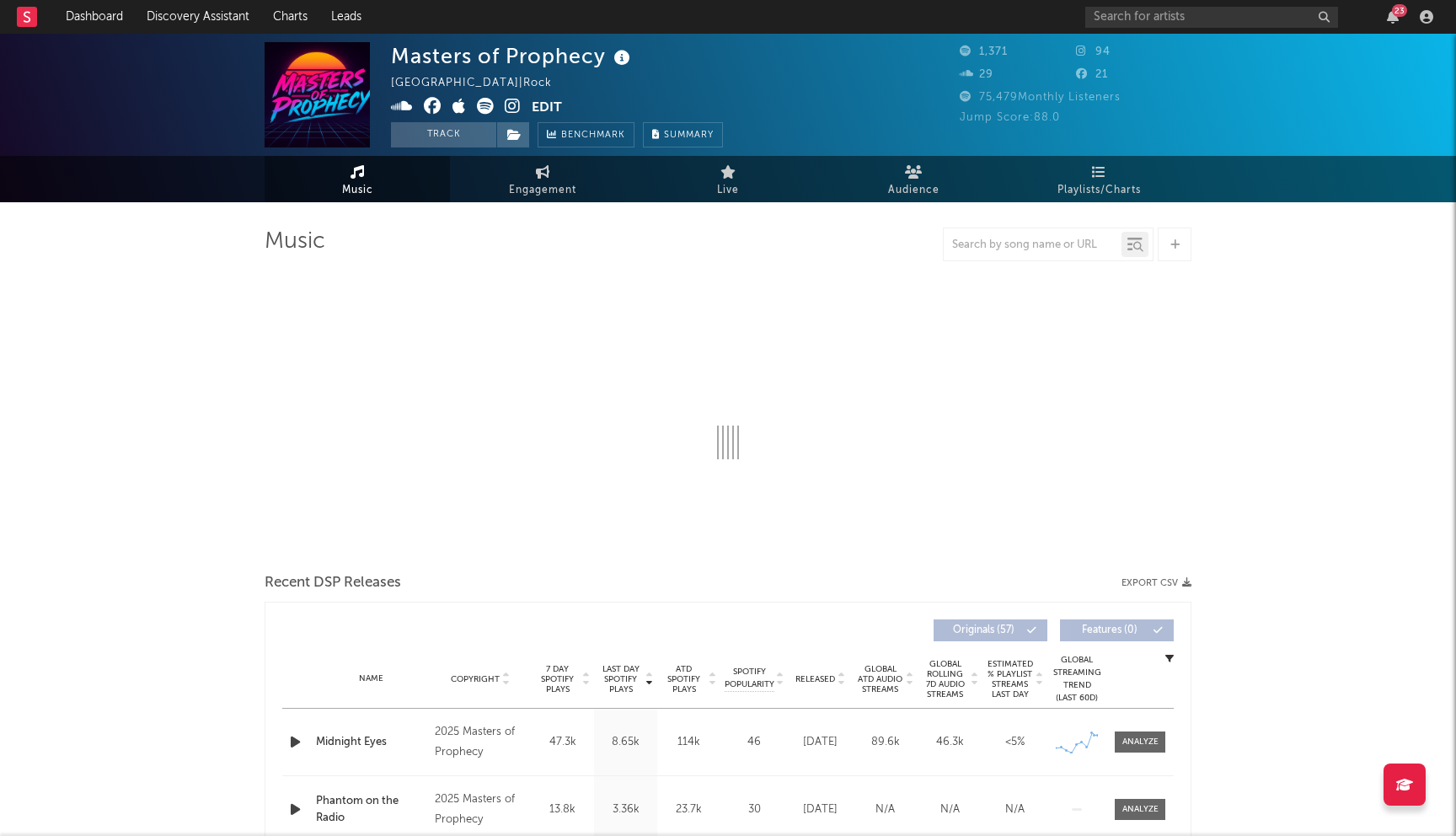
select select "1w"
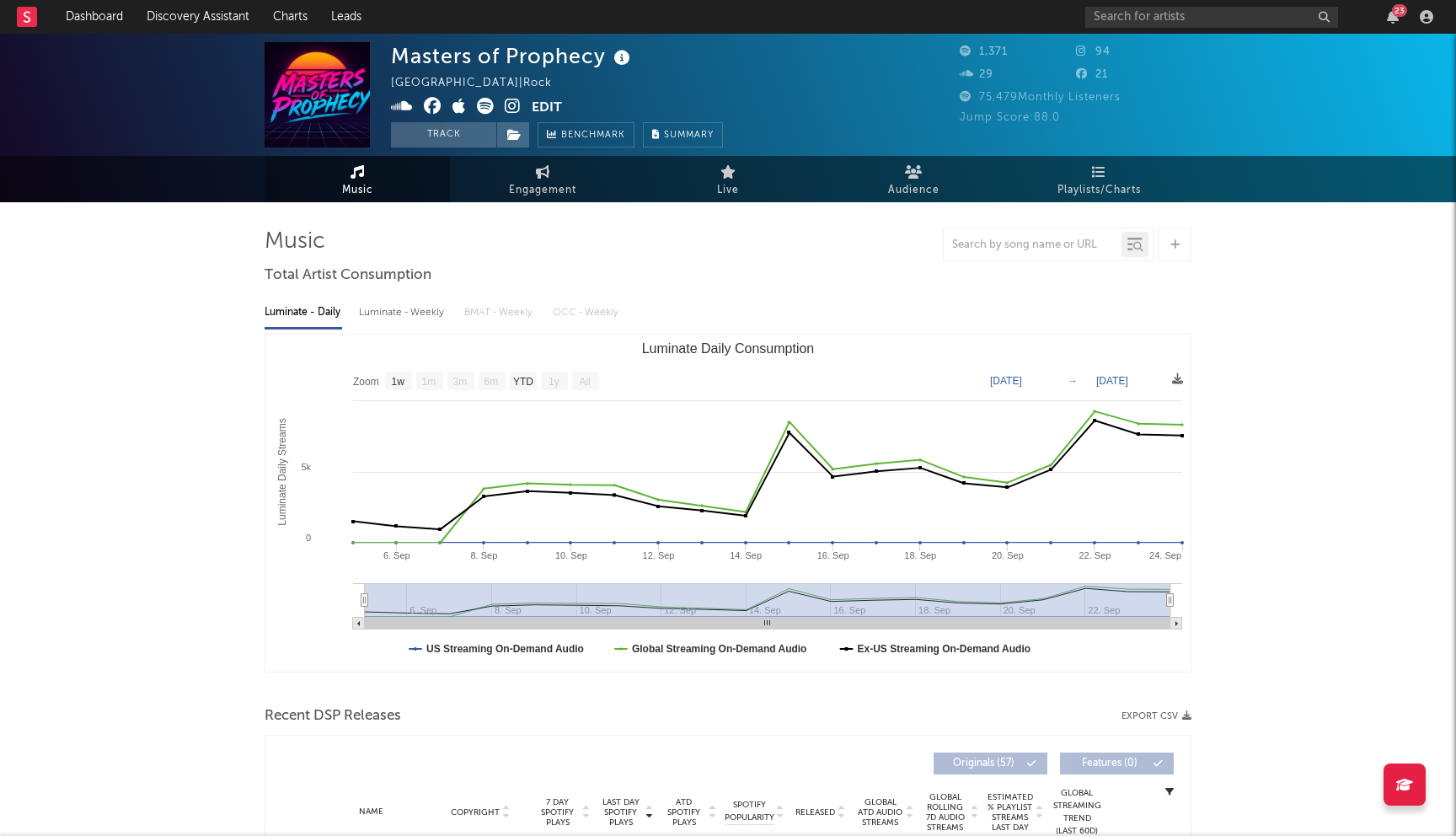
click at [431, 111] on icon at bounding box center [433, 106] width 18 height 17
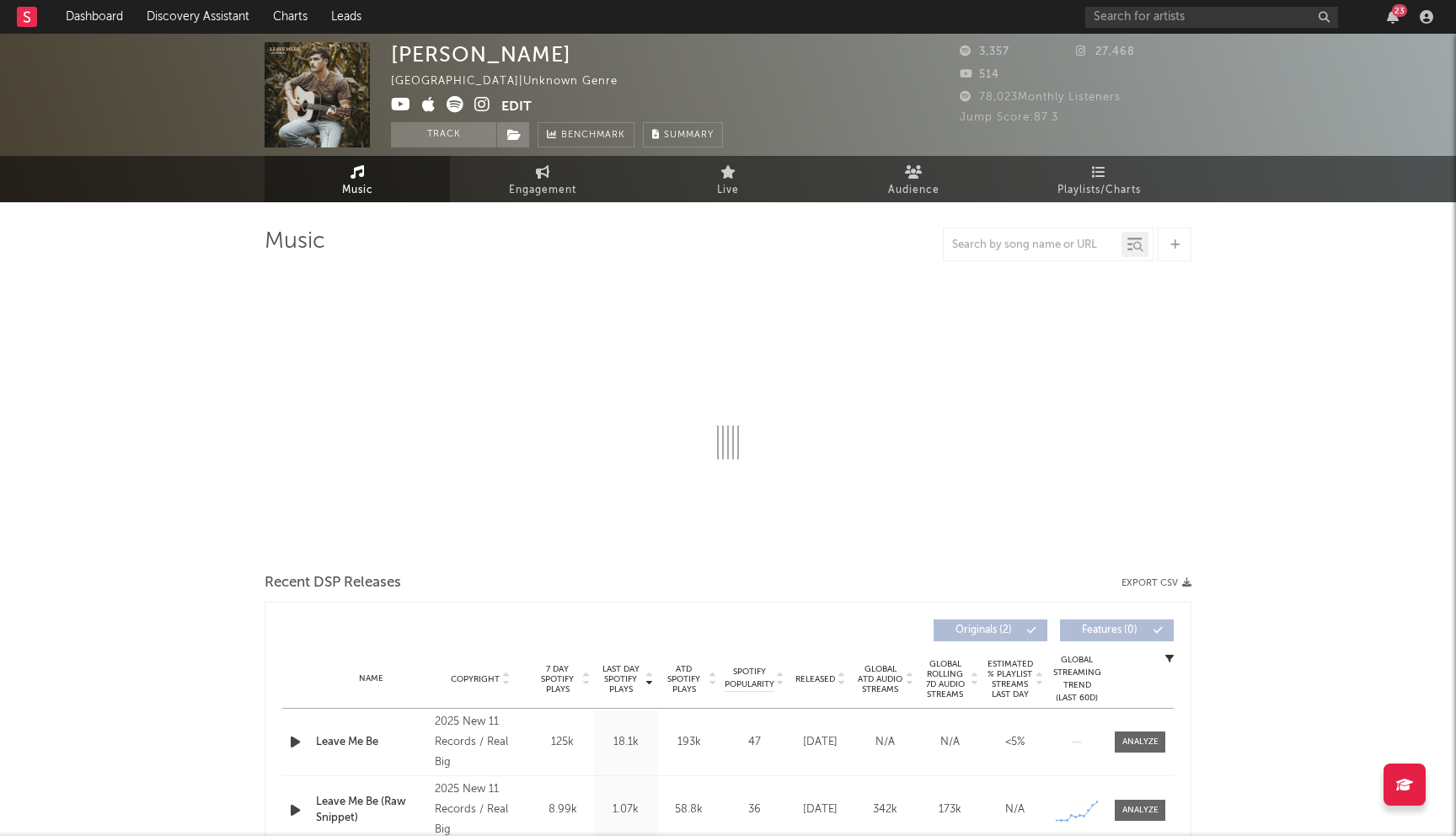
select select "1w"
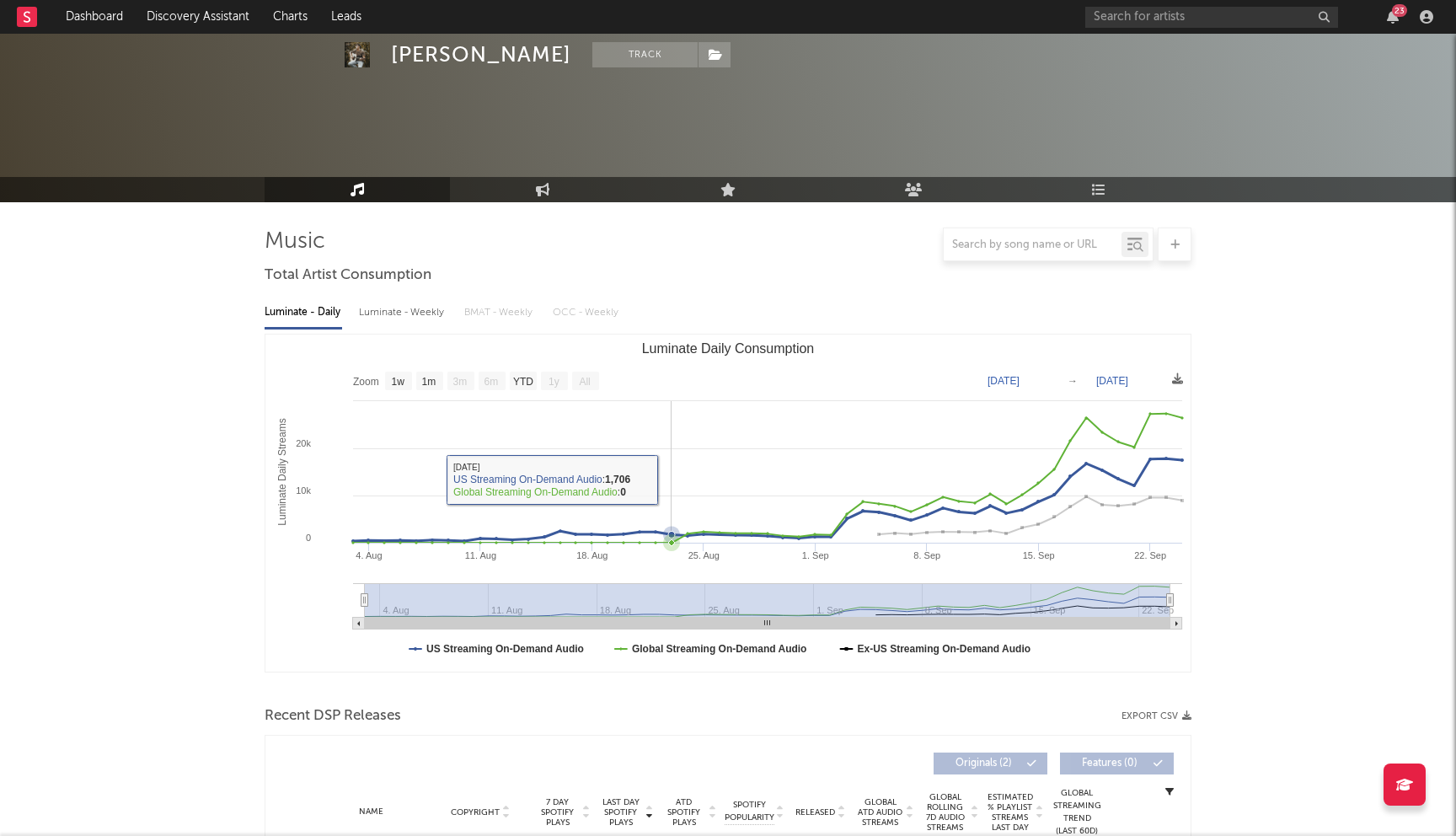
scroll to position [400, 0]
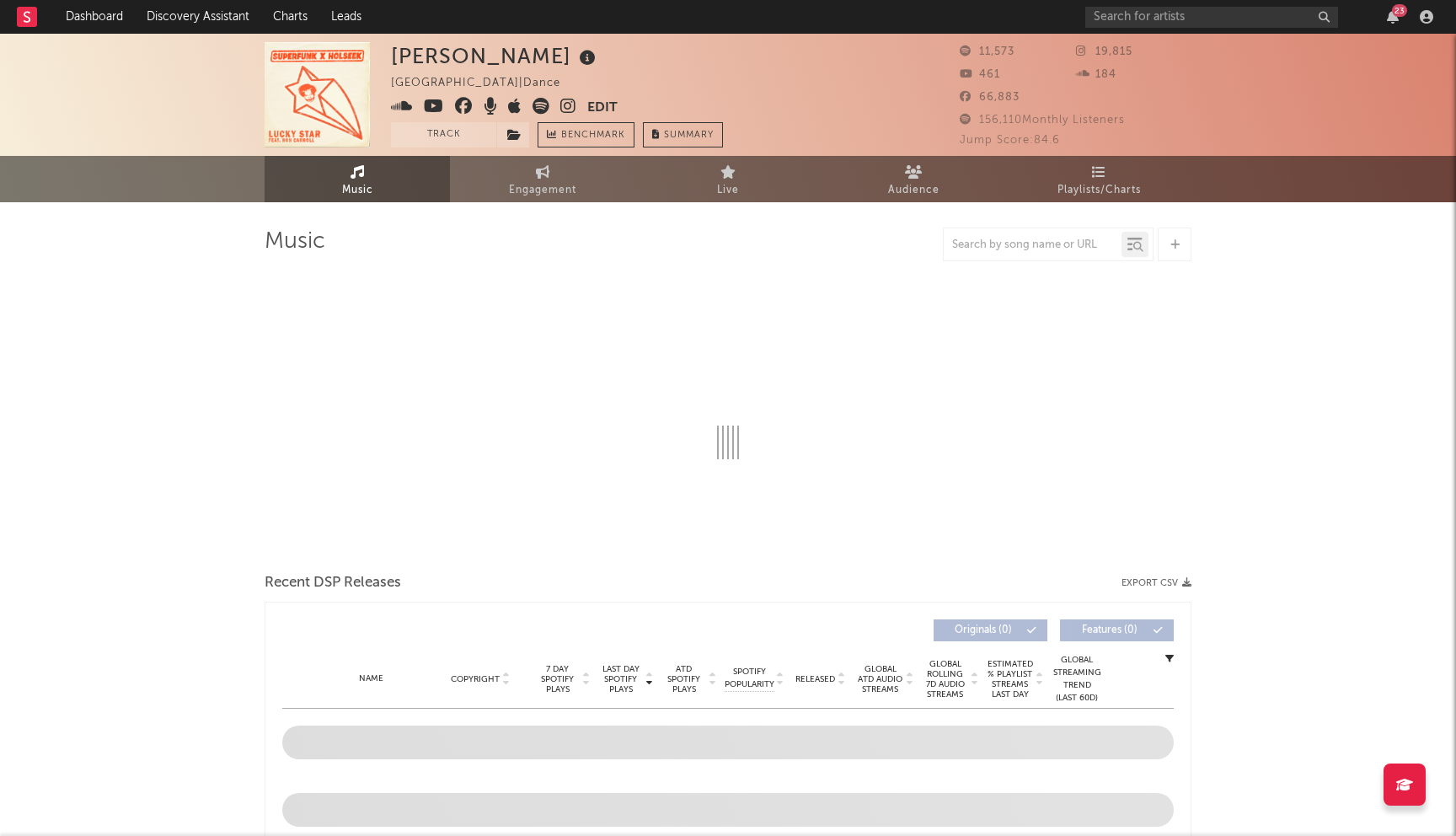
select select "6m"
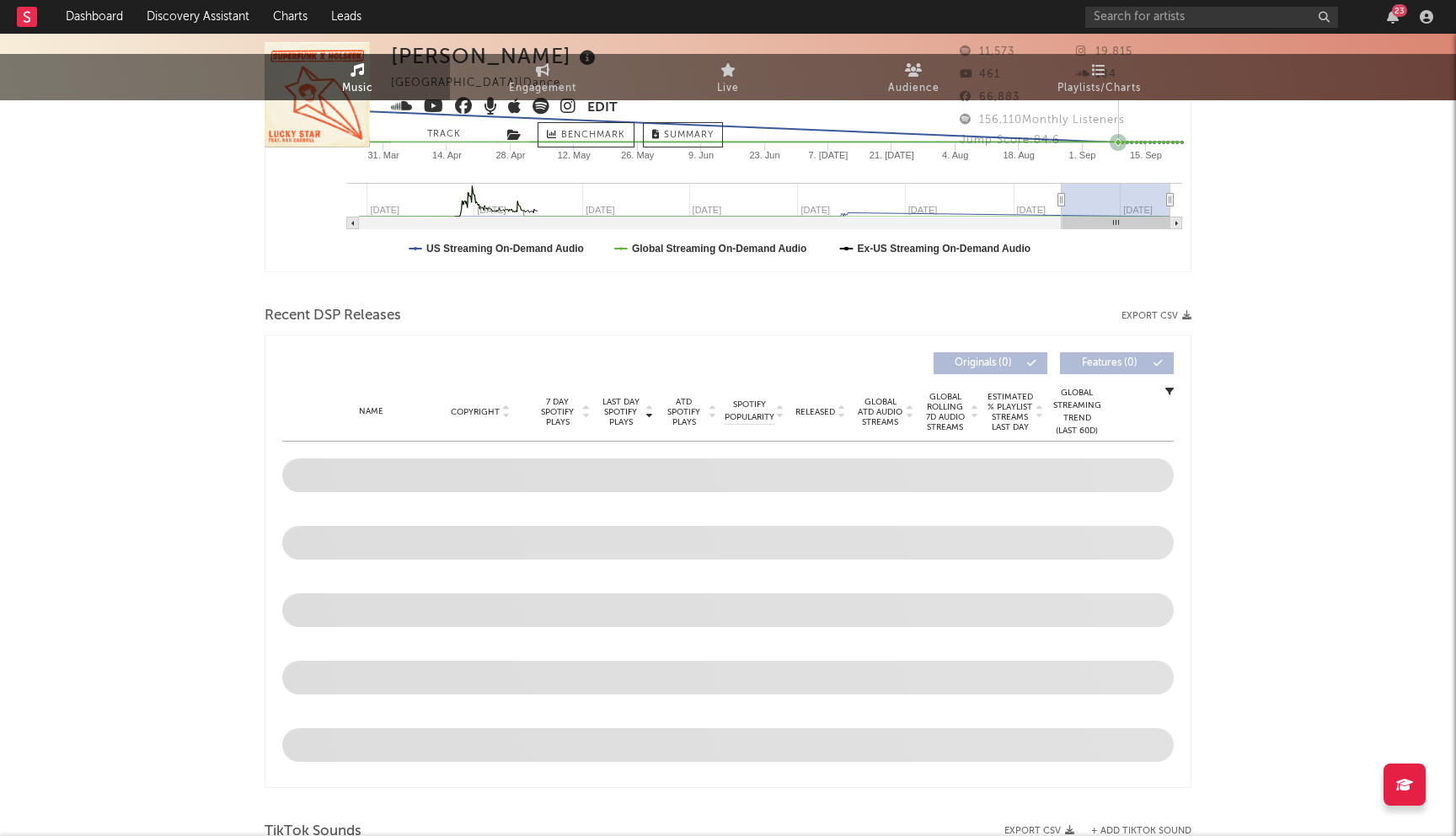
scroll to position [561, 0]
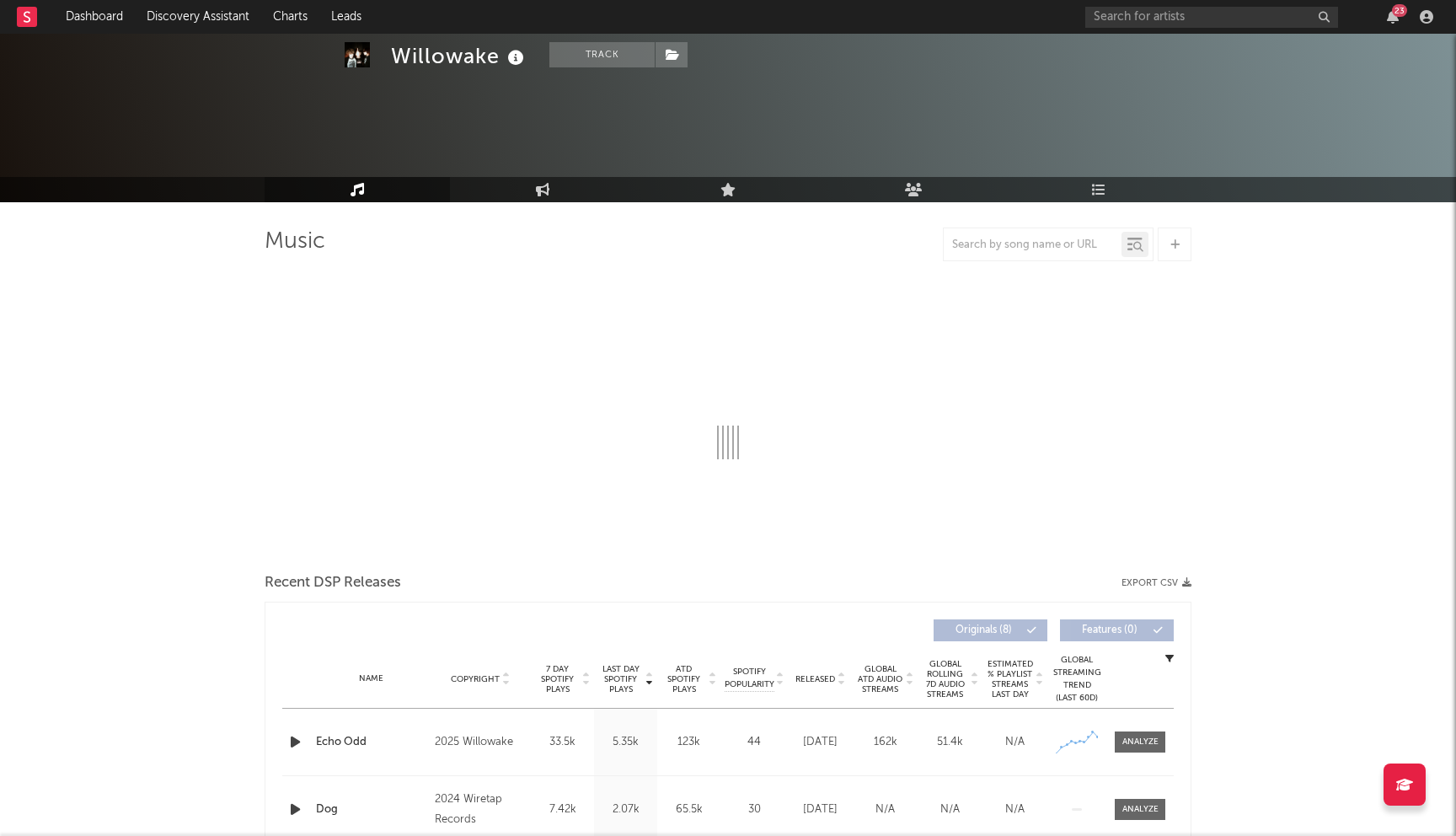
scroll to position [75, 0]
